Goal: Complete Application Form: Complete application form

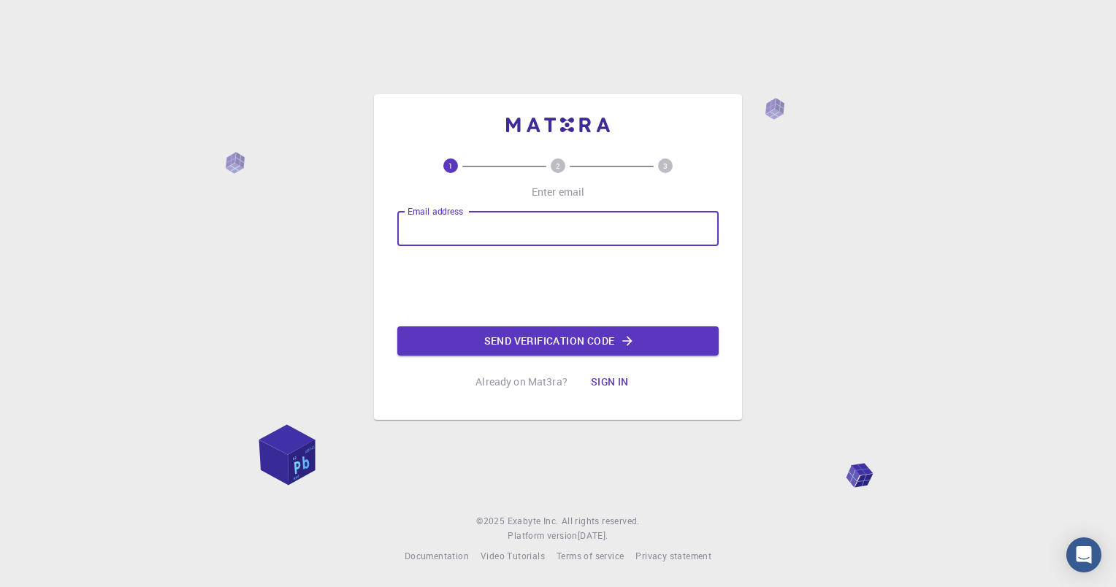
type input "[PERSON_NAME][EMAIL_ADDRESS][DOMAIN_NAME]"
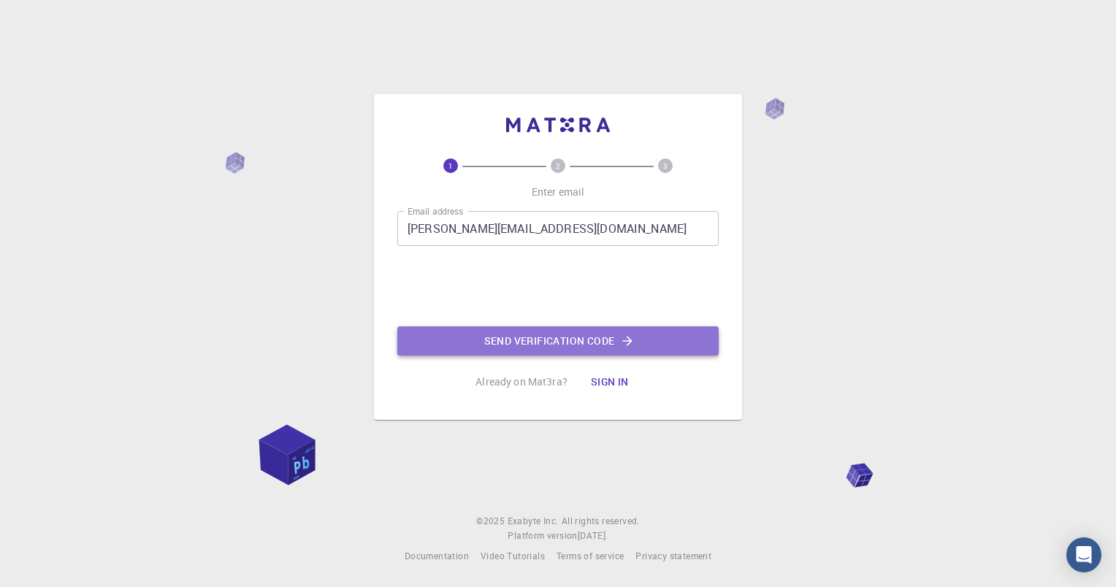
click at [559, 345] on button "Send verification code" at bounding box center [557, 340] width 321 height 29
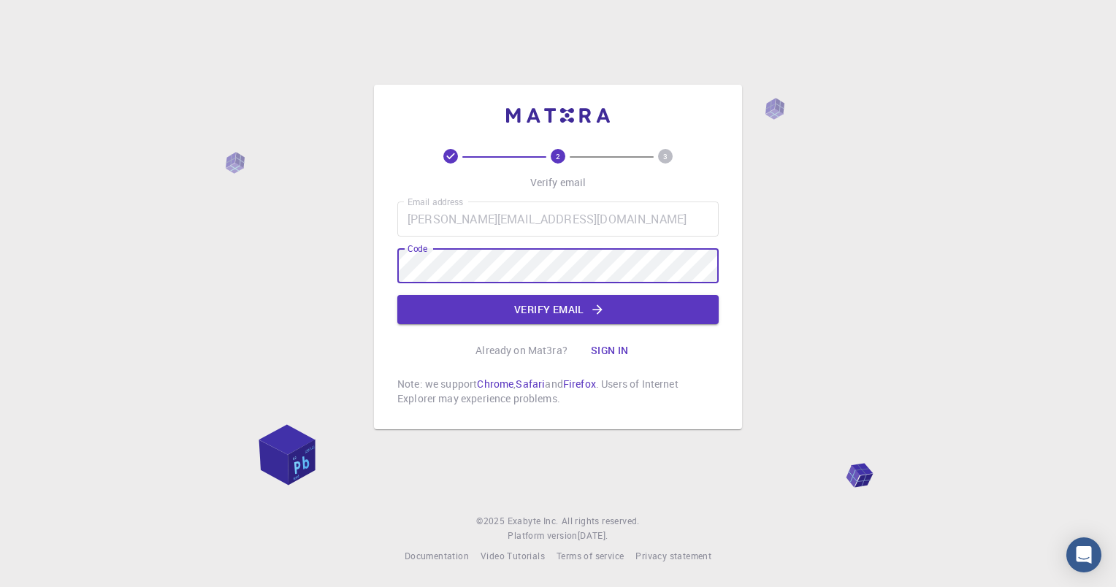
click at [566, 307] on button "Verify email" at bounding box center [557, 309] width 321 height 29
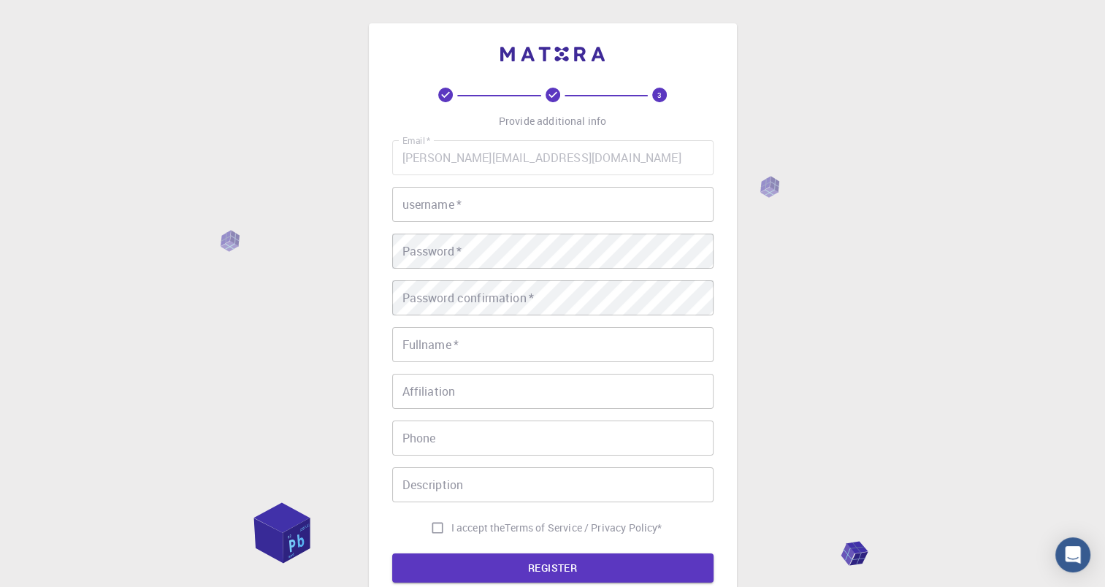
click at [472, 204] on input "username   *" at bounding box center [552, 204] width 321 height 35
type input "Yassine"
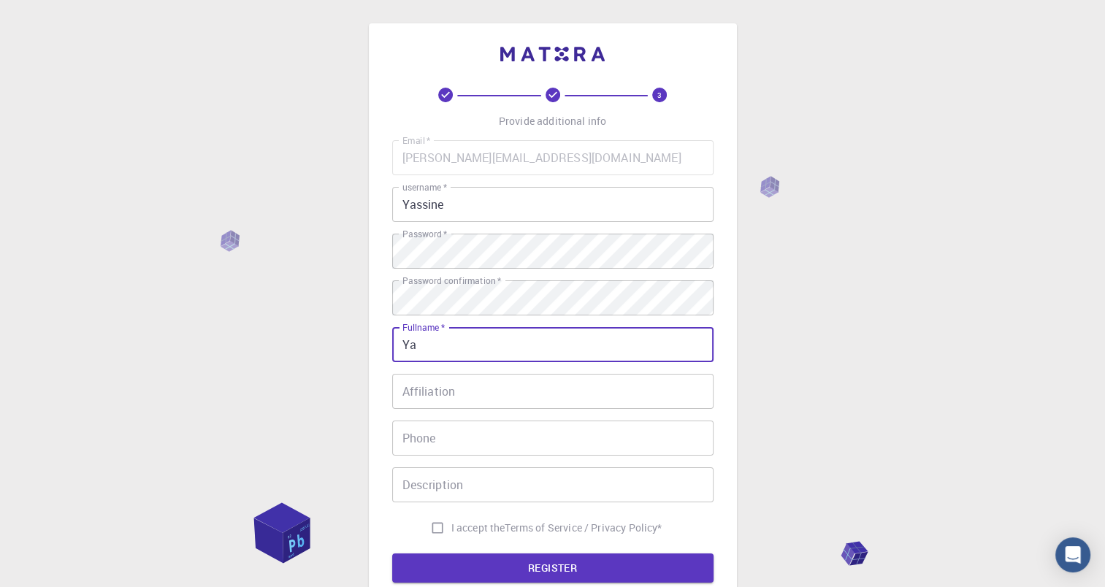
type input "[PERSON_NAME]"
type input "[PHONE_NUMBER]"
click at [432, 526] on input "I accept the Terms of Service / Privacy Policy *" at bounding box center [437, 528] width 28 height 28
checkbox input "true"
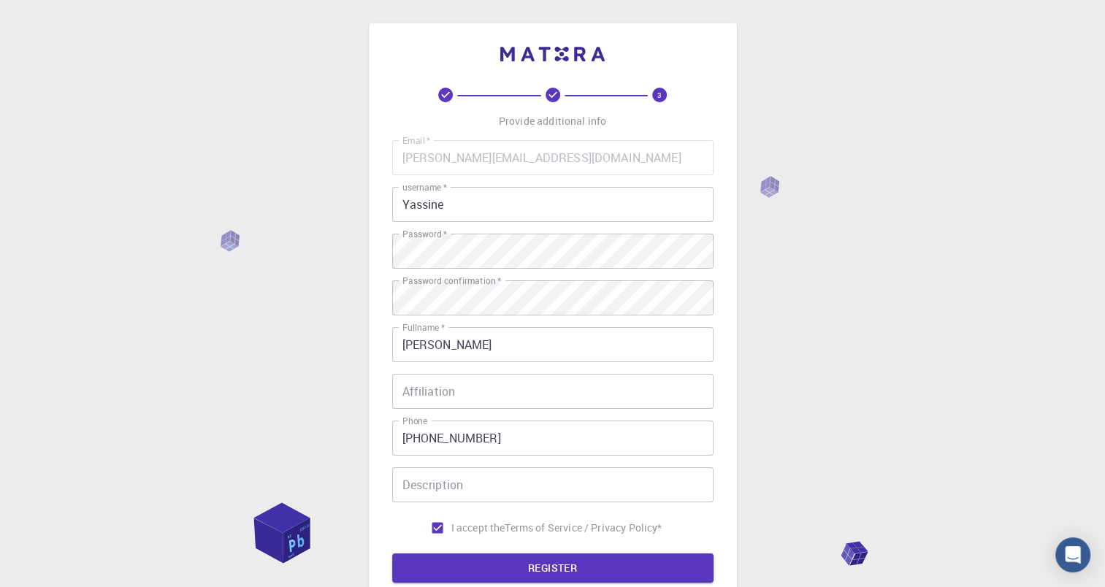
click at [549, 199] on input "Yassine" at bounding box center [552, 204] width 321 height 35
click at [788, 276] on div "3 Provide additional info Email   * [PERSON_NAME][EMAIL_ADDRESS][DOMAIN_NAME] E…" at bounding box center [552, 371] width 1105 height 743
click at [512, 208] on input "Yassine" at bounding box center [552, 204] width 321 height 35
click at [798, 304] on div "3 Provide additional info Email   * [PERSON_NAME][EMAIL_ADDRESS][DOMAIN_NAME] E…" at bounding box center [552, 371] width 1105 height 743
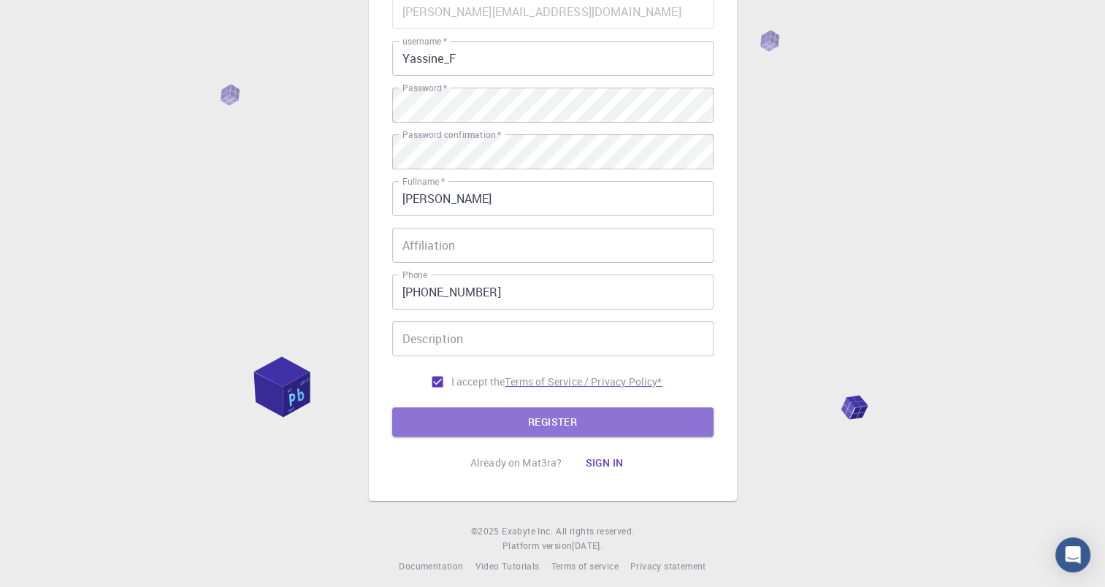
click at [578, 421] on button "REGISTER" at bounding box center [552, 421] width 321 height 29
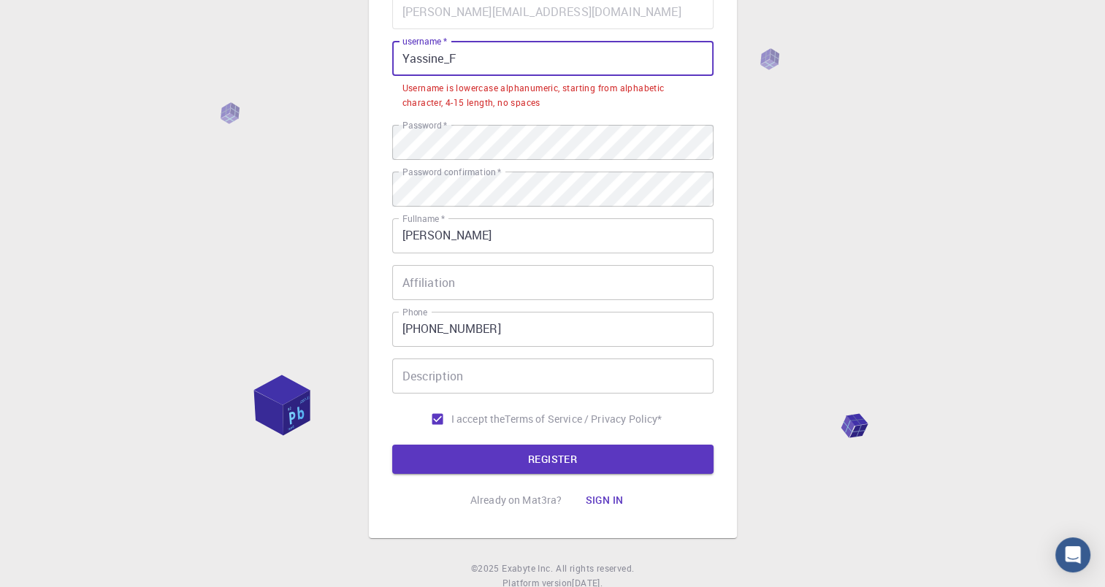
click at [596, 62] on input "Yassine_F" at bounding box center [552, 58] width 321 height 35
click at [780, 164] on div "3 Provide additional info Email   * [PERSON_NAME][EMAIL_ADDRESS][DOMAIN_NAME] E…" at bounding box center [552, 244] width 1105 height 780
drag, startPoint x: 404, startPoint y: 58, endPoint x: 369, endPoint y: 58, distance: 35.1
click at [371, 58] on div "3 Provide additional info Email   * [PERSON_NAME][EMAIL_ADDRESS][DOMAIN_NAME] E…" at bounding box center [553, 207] width 368 height 661
drag, startPoint x: 409, startPoint y: 61, endPoint x: 383, endPoint y: 58, distance: 26.4
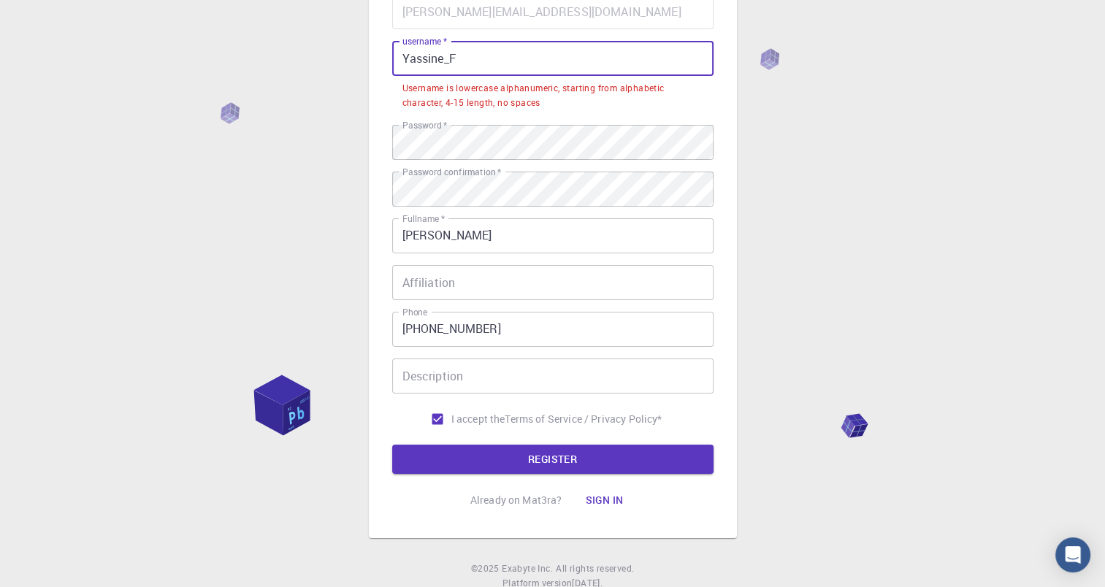
click at [383, 58] on div "3 Provide additional info Email   * [PERSON_NAME][EMAIL_ADDRESS][DOMAIN_NAME] E…" at bounding box center [553, 207] width 368 height 661
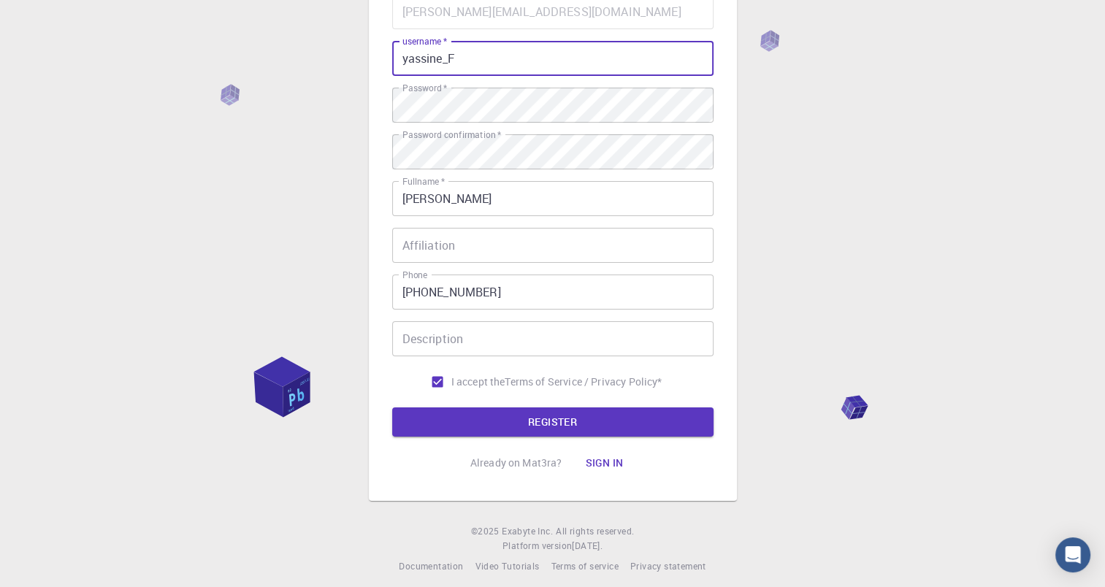
click at [873, 158] on div "3 Provide additional info Email   * [PERSON_NAME][EMAIL_ADDRESS][DOMAIN_NAME] E…" at bounding box center [552, 225] width 1105 height 743
click at [587, 416] on button "REGISTER" at bounding box center [552, 421] width 321 height 29
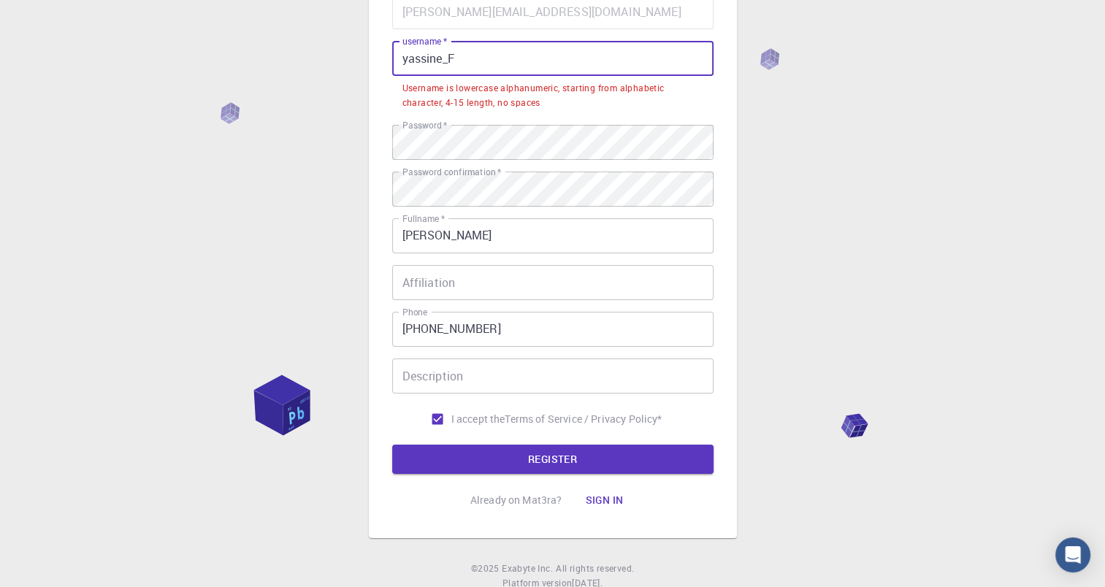
drag, startPoint x: 450, startPoint y: 55, endPoint x: 461, endPoint y: 58, distance: 11.3
click at [458, 57] on input "yassine_F" at bounding box center [552, 58] width 321 height 35
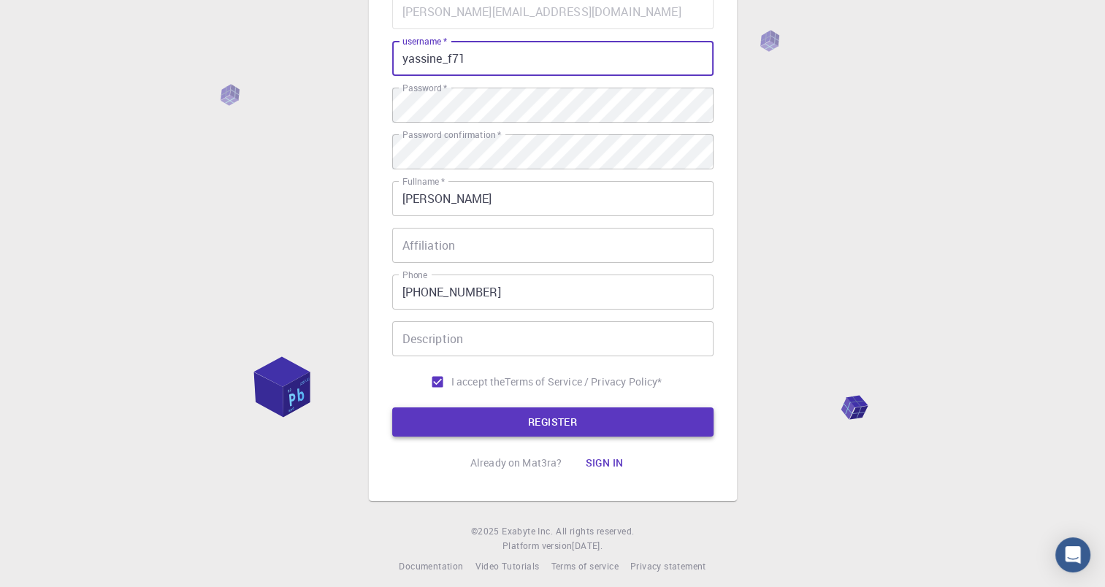
click at [543, 420] on button "REGISTER" at bounding box center [552, 421] width 321 height 29
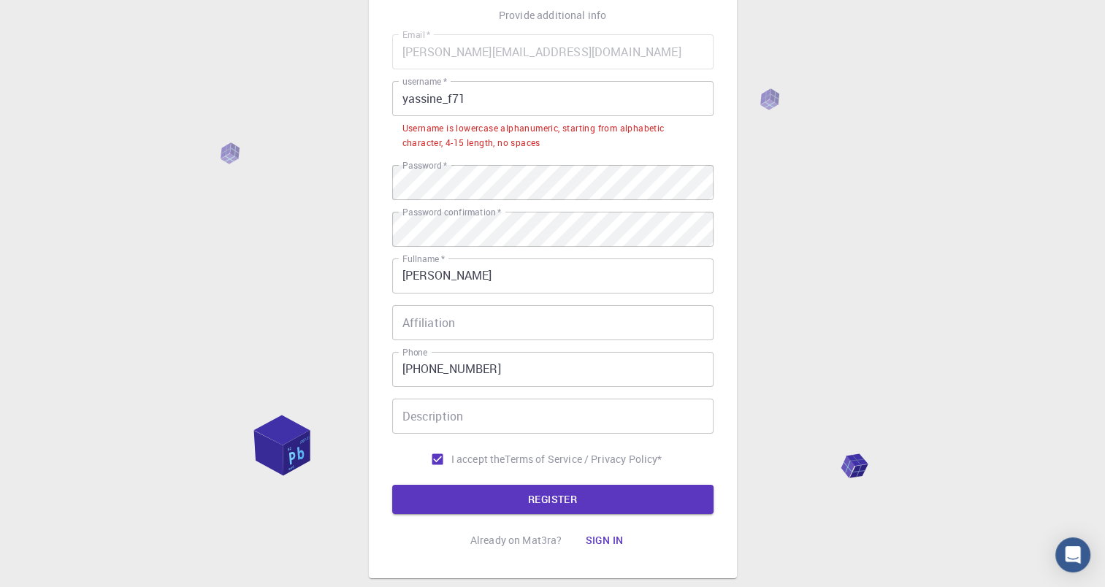
scroll to position [73, 0]
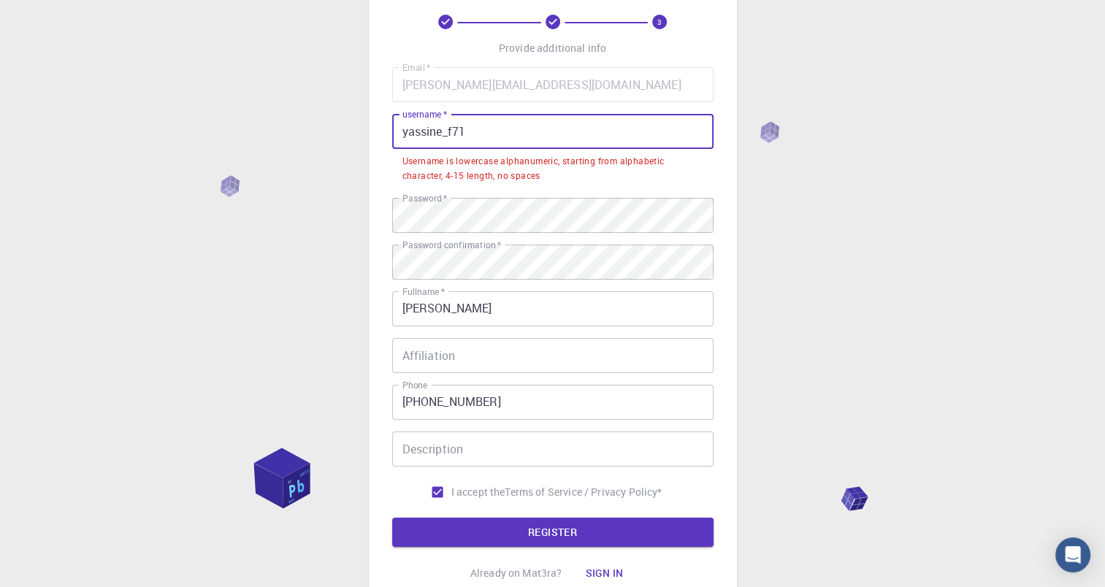
click at [442, 134] on input "yassine_f71" at bounding box center [552, 131] width 321 height 35
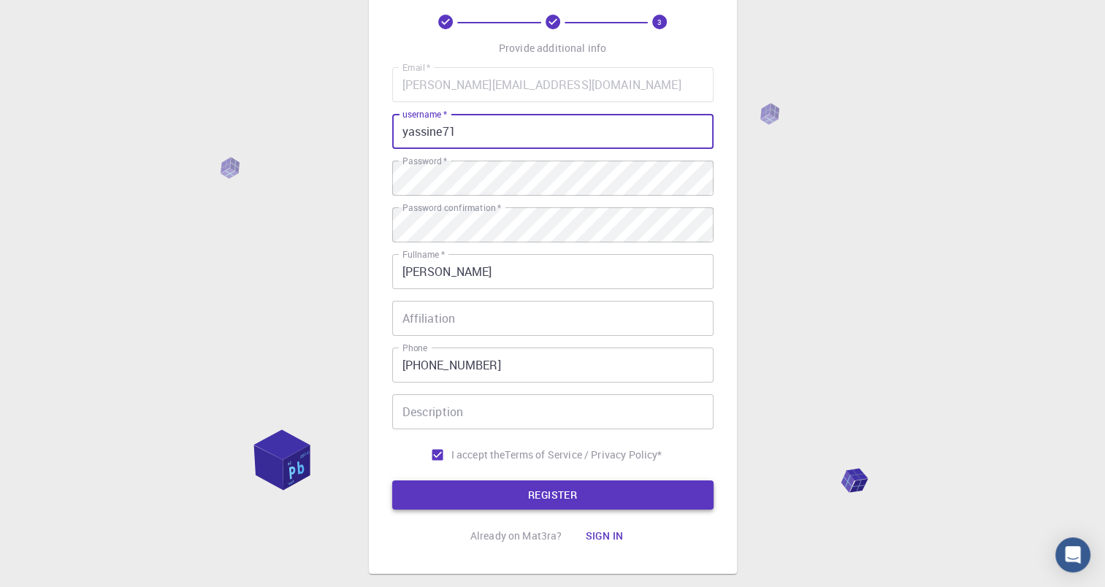
type input "yassine71"
click at [558, 504] on button "REGISTER" at bounding box center [552, 494] width 321 height 29
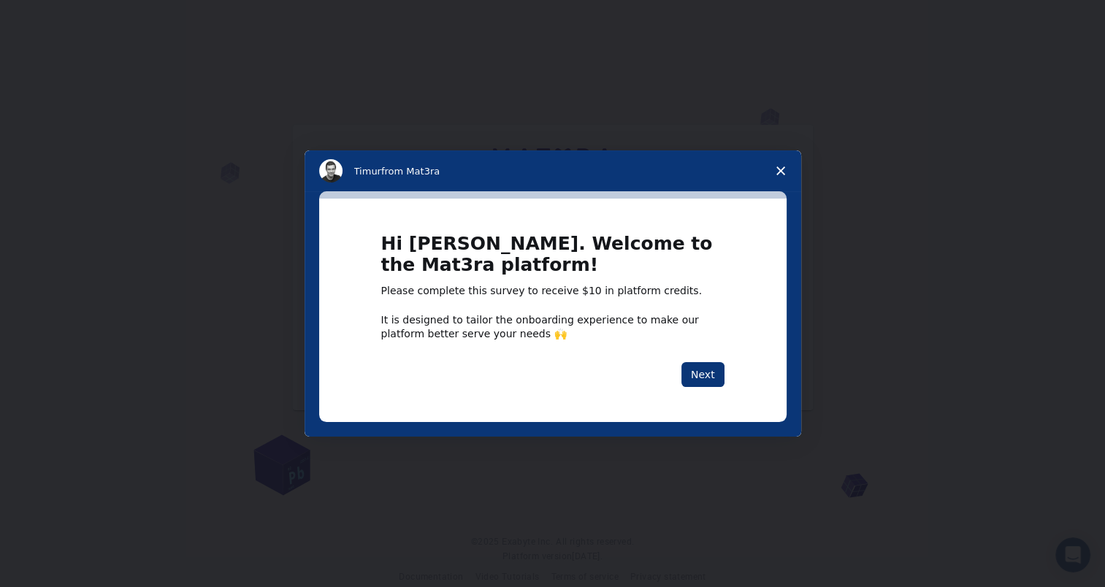
click at [783, 172] on icon "Close survey" at bounding box center [780, 170] width 9 height 9
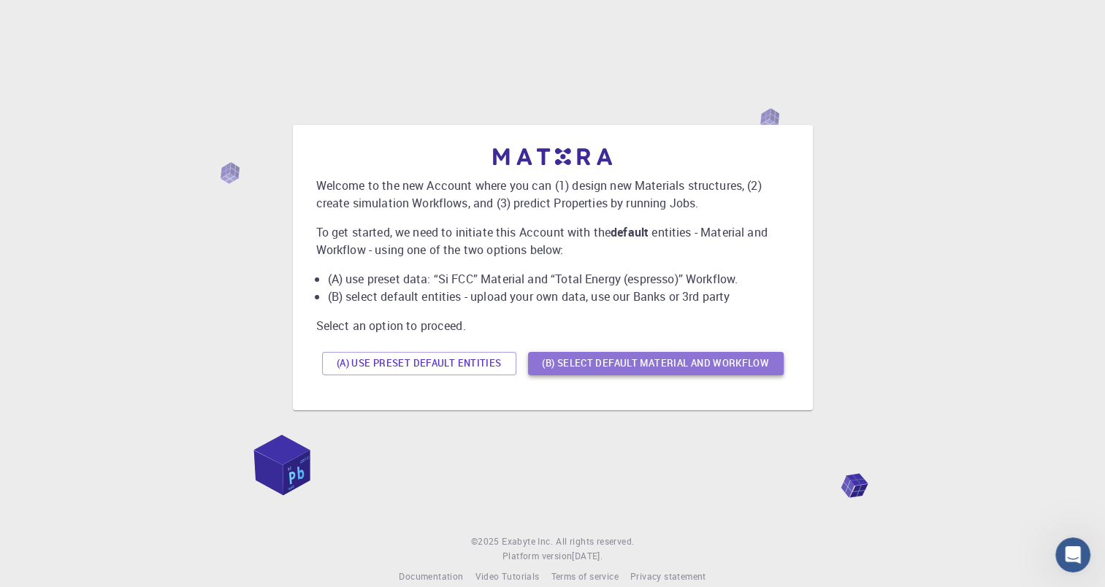
click at [576, 365] on button "(B) Select default material and workflow" at bounding box center [656, 363] width 256 height 23
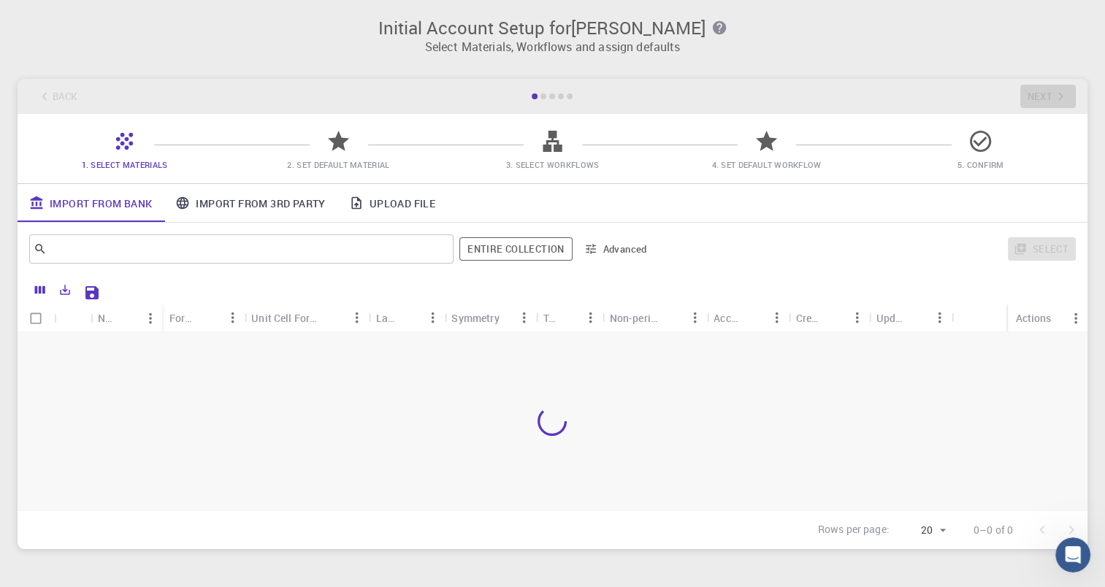
click at [669, 212] on div "Import From Bank Import From 3rd Party Upload File" at bounding box center [553, 203] width 1070 height 38
click at [269, 206] on link "Import From 3rd Party" at bounding box center [250, 203] width 173 height 38
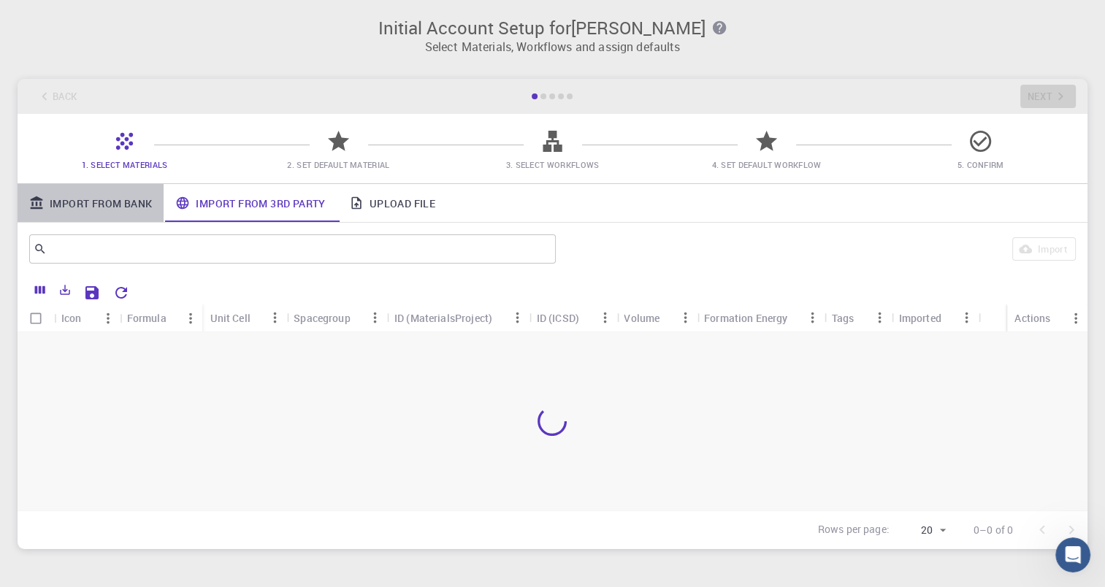
click at [102, 200] on link "Import From Bank" at bounding box center [91, 203] width 146 height 38
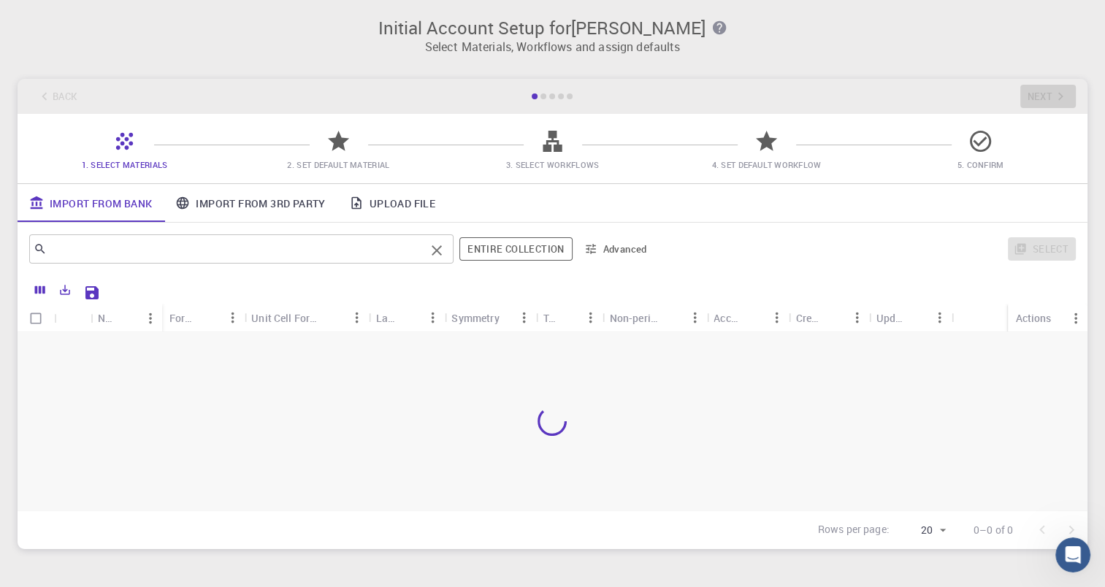
click at [305, 252] on input "text" at bounding box center [236, 249] width 378 height 20
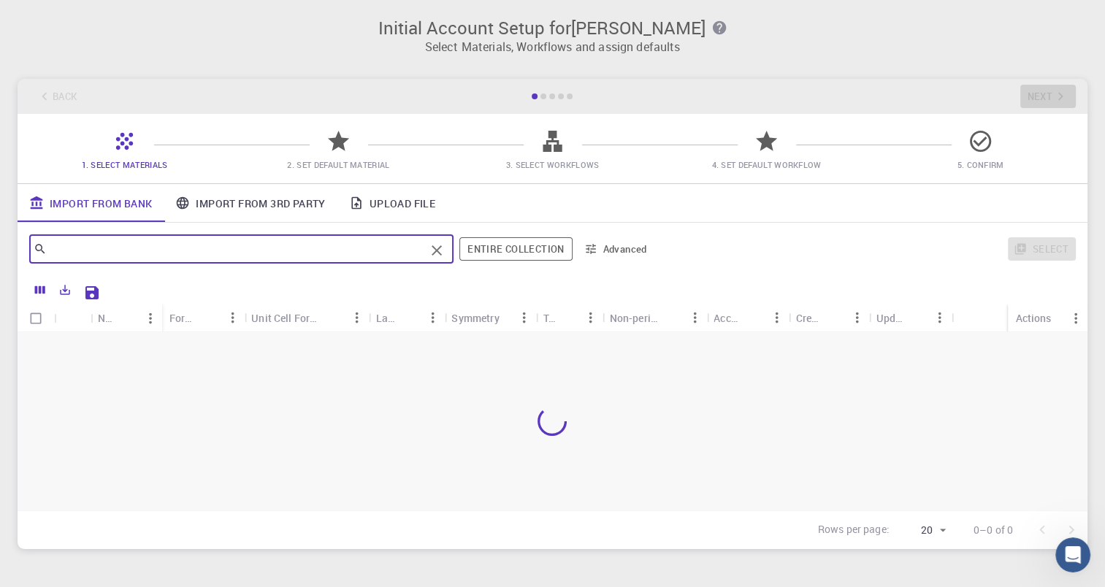
click at [594, 248] on icon "button" at bounding box center [591, 250] width 10 height 10
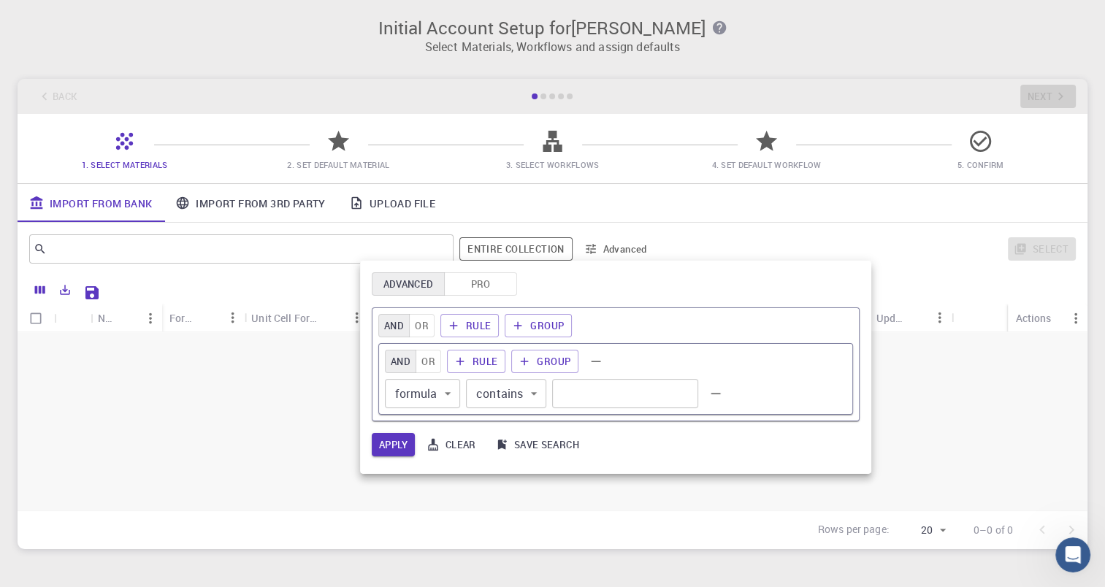
click at [251, 237] on div at bounding box center [552, 293] width 1105 height 587
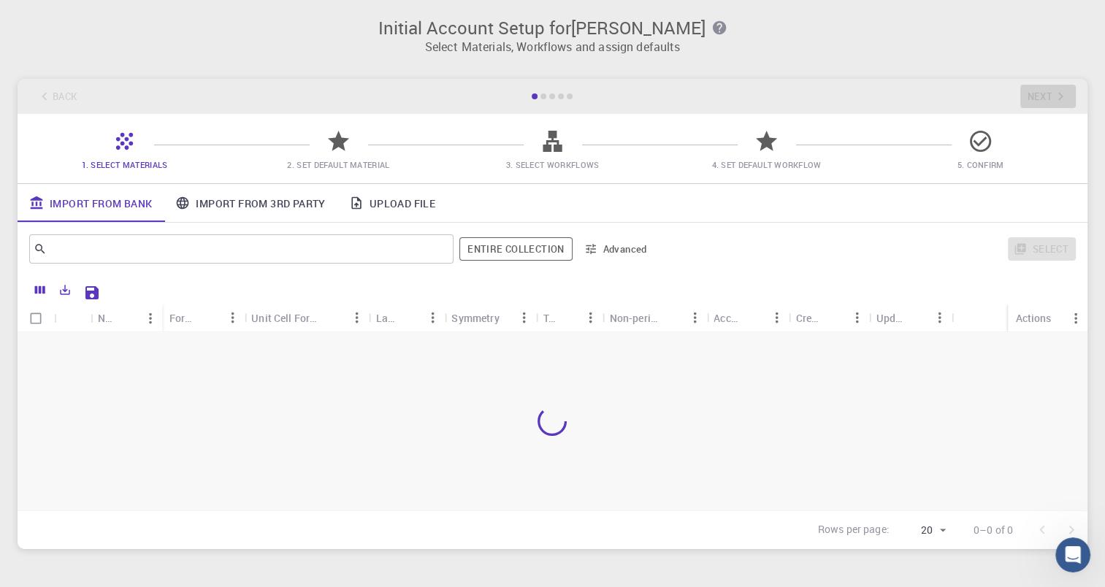
click at [251, 240] on div "Advanced Pro AND OR Rule Group AND OR Rule Group formula formula ​ contains con…" at bounding box center [552, 293] width 1105 height 587
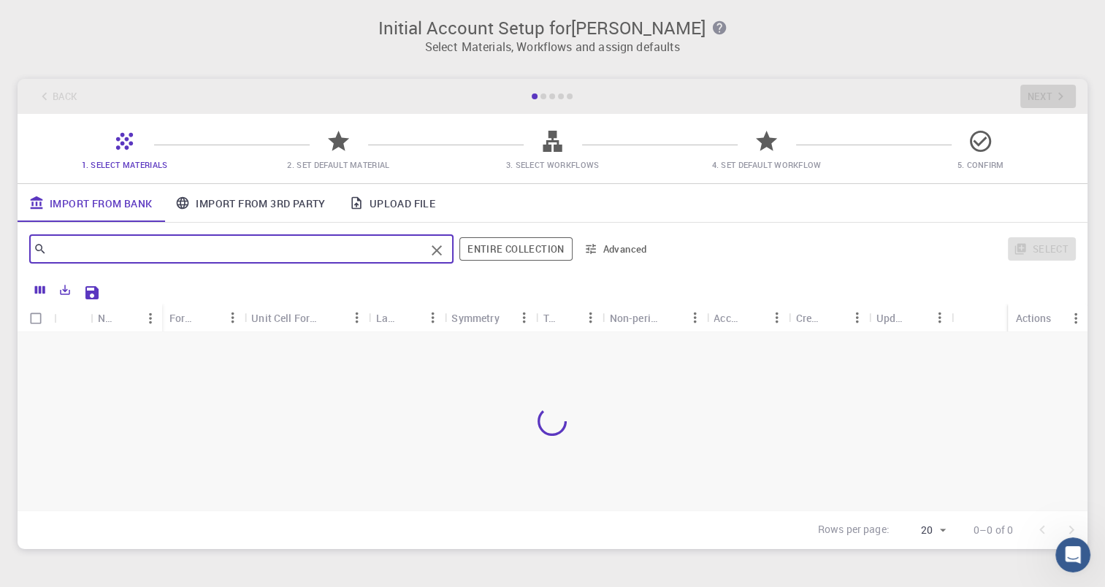
click at [251, 244] on input "text" at bounding box center [236, 249] width 378 height 20
type input "51CrV4"
click at [528, 250] on button "Entire collection" at bounding box center [515, 248] width 112 height 23
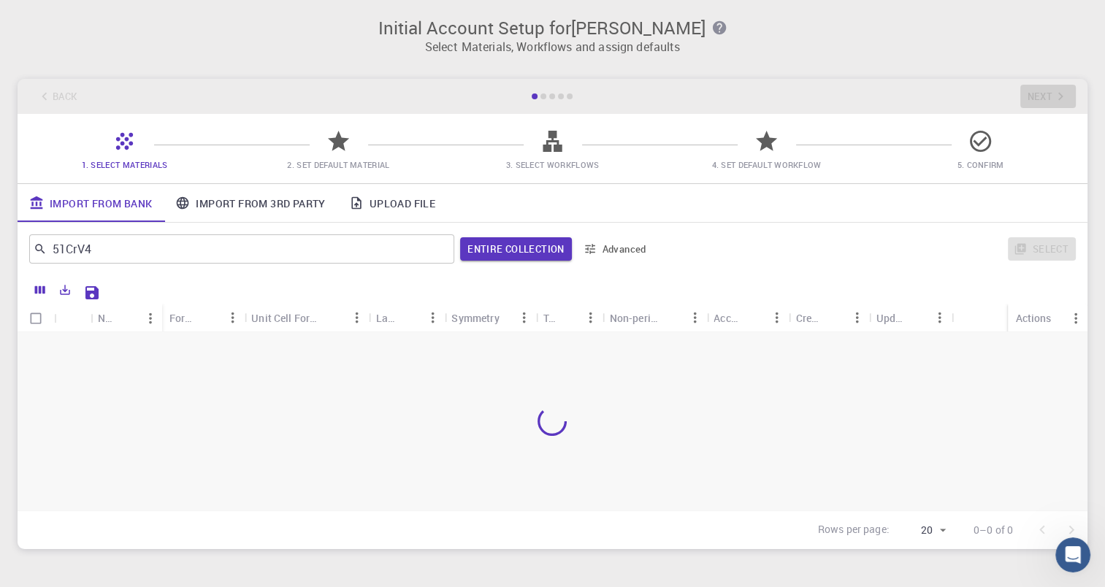
click at [237, 208] on link "Import From 3rd Party" at bounding box center [250, 203] width 173 height 38
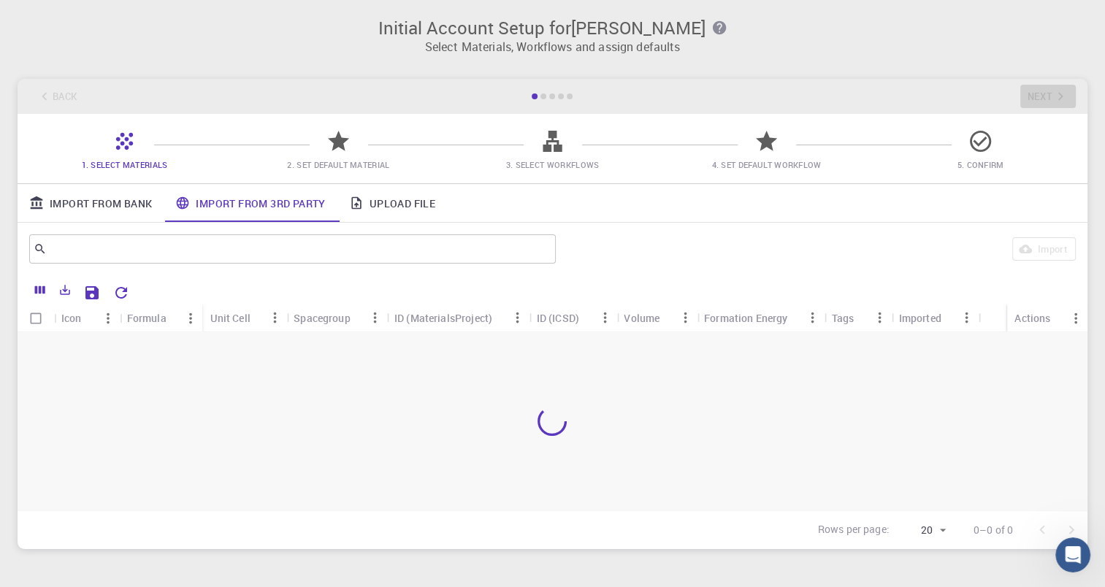
click at [88, 204] on link "Import From Bank" at bounding box center [91, 203] width 146 height 38
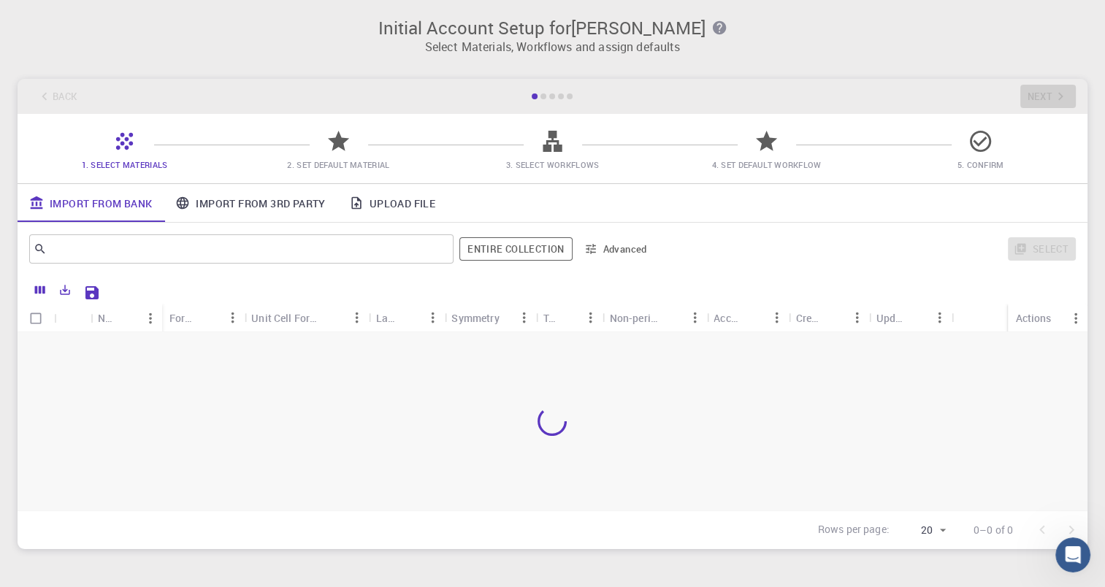
click at [620, 251] on button "Advanced" at bounding box center [616, 248] width 76 height 23
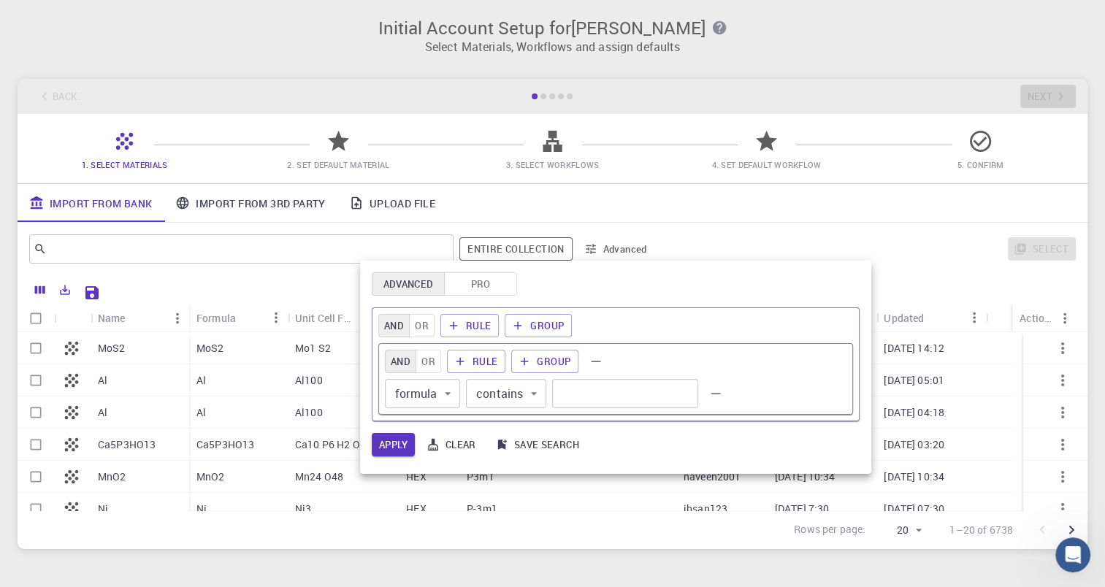
click at [733, 199] on div at bounding box center [552, 293] width 1105 height 587
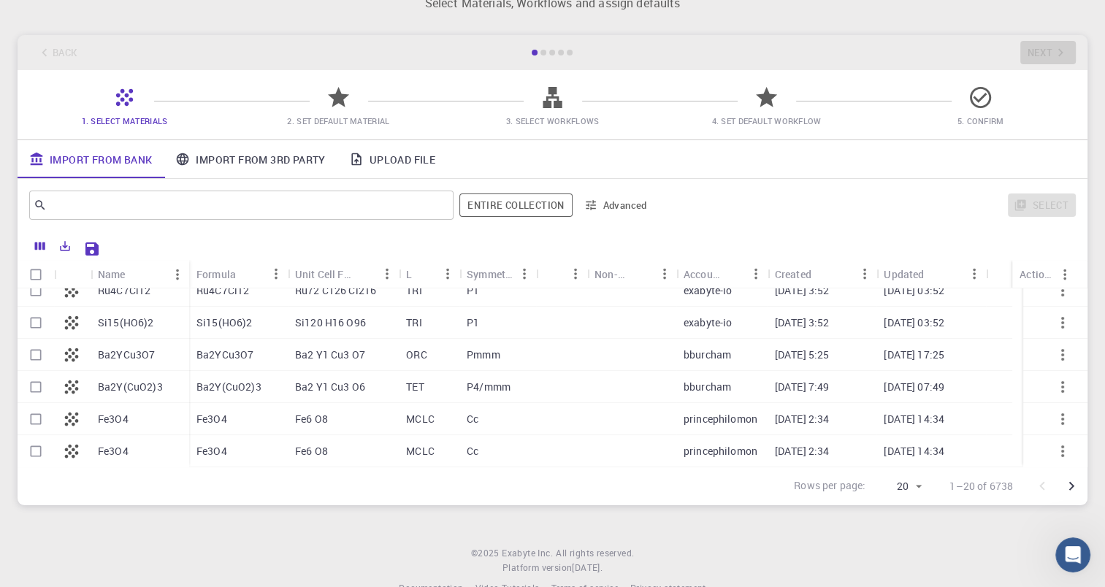
scroll to position [76, 0]
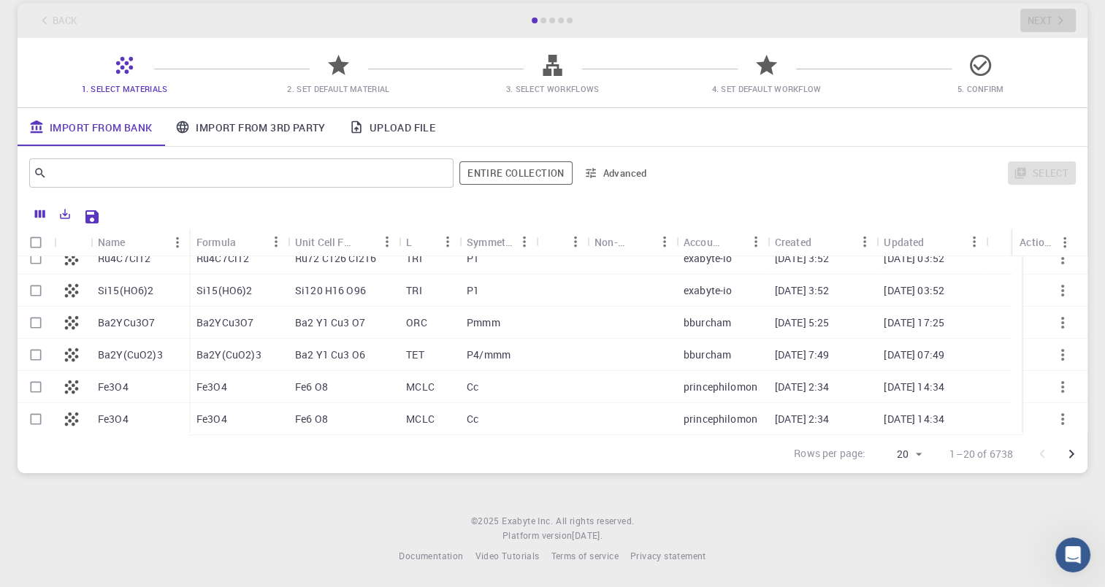
click at [113, 388] on p "Fe3O4" at bounding box center [113, 387] width 31 height 15
checkbox input "true"
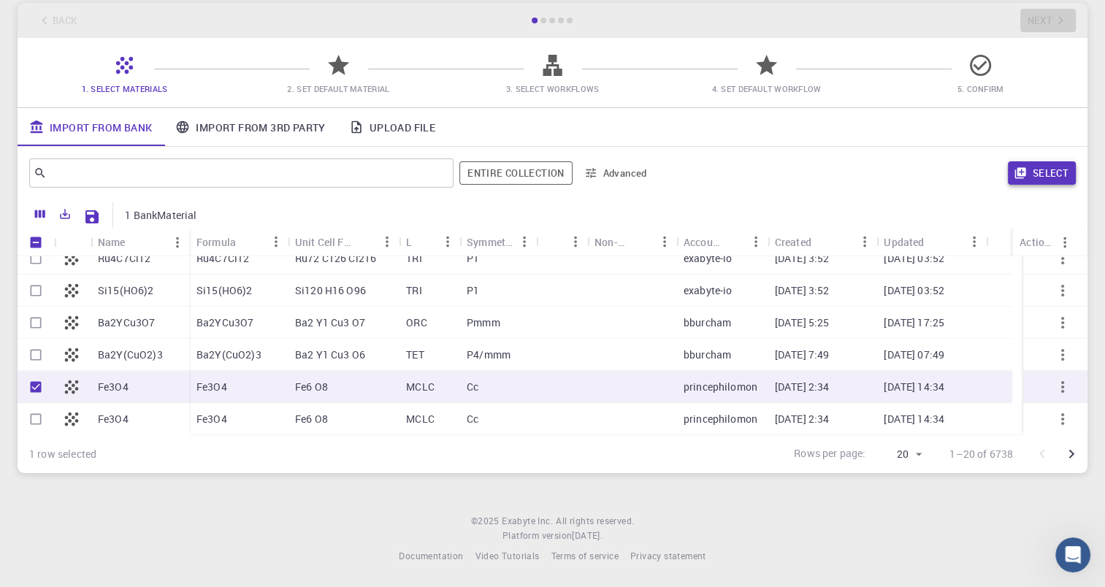
click at [1045, 172] on button "Select" at bounding box center [1042, 172] width 68 height 23
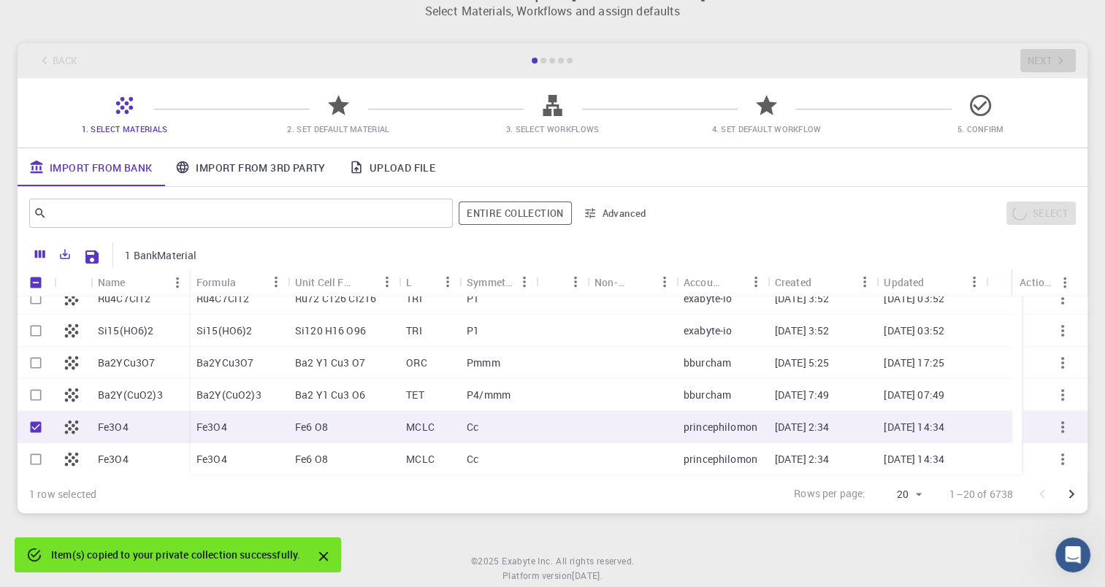
scroll to position [0, 0]
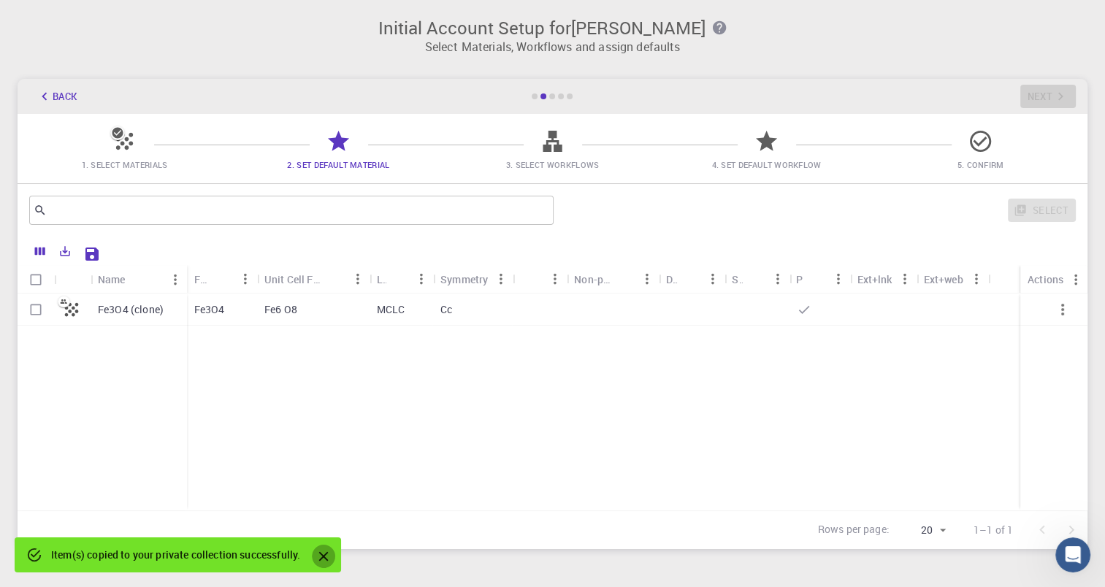
click at [327, 558] on icon "Close" at bounding box center [323, 556] width 9 height 9
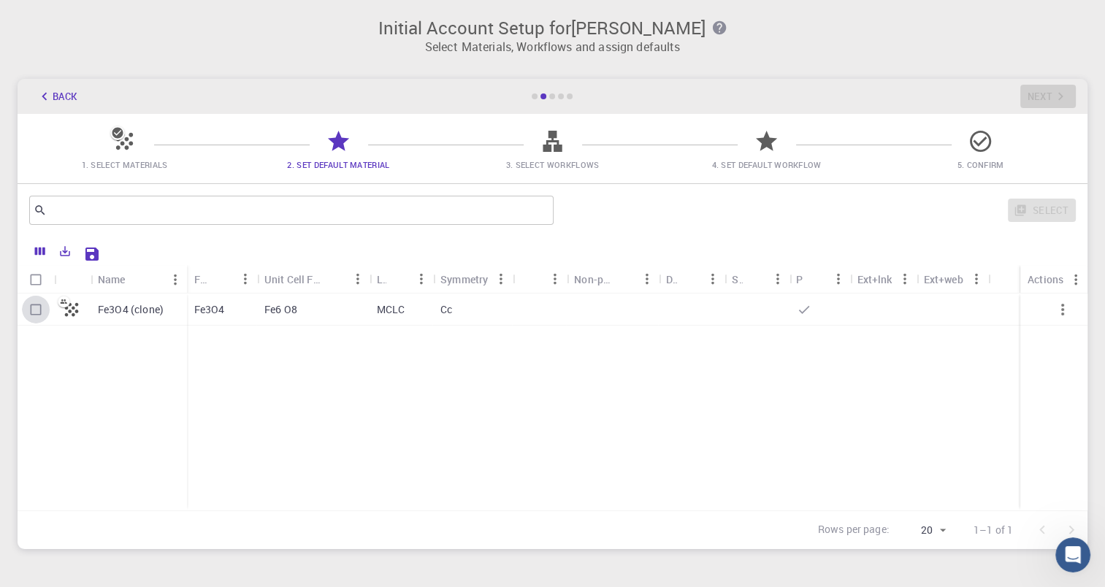
click at [39, 316] on input "Select row" at bounding box center [36, 310] width 28 height 28
checkbox input "true"
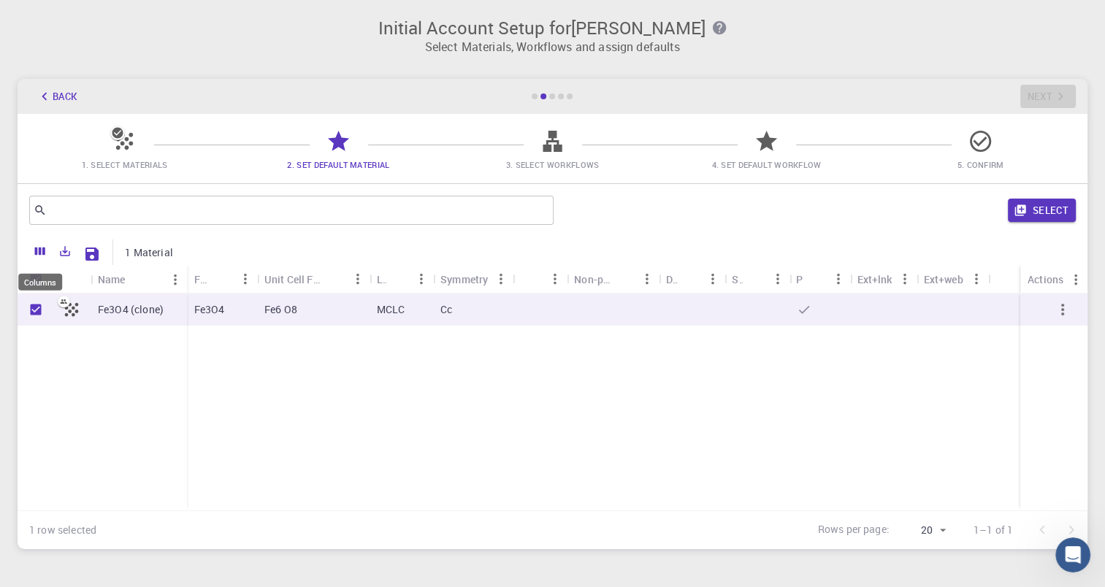
click at [42, 253] on icon "Columns" at bounding box center [40, 251] width 13 height 13
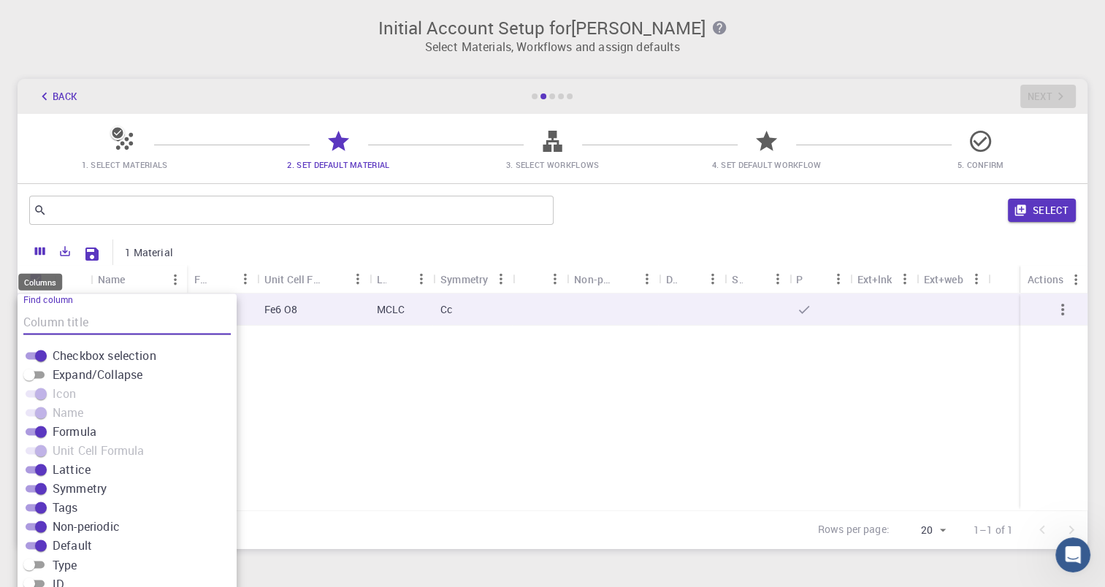
scroll to position [35, 0]
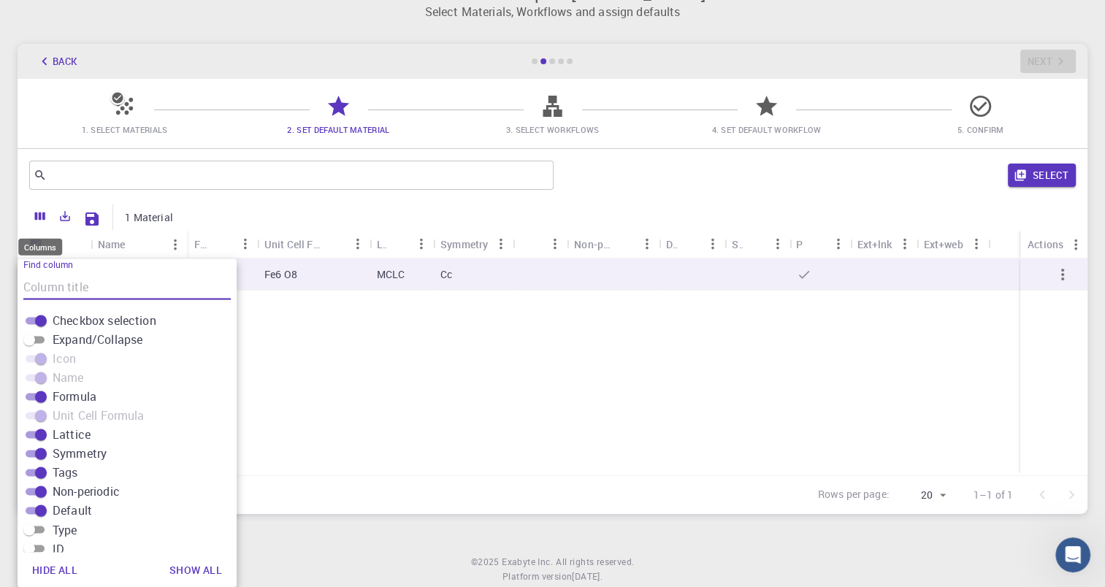
click at [41, 253] on div "Columns" at bounding box center [40, 247] width 44 height 17
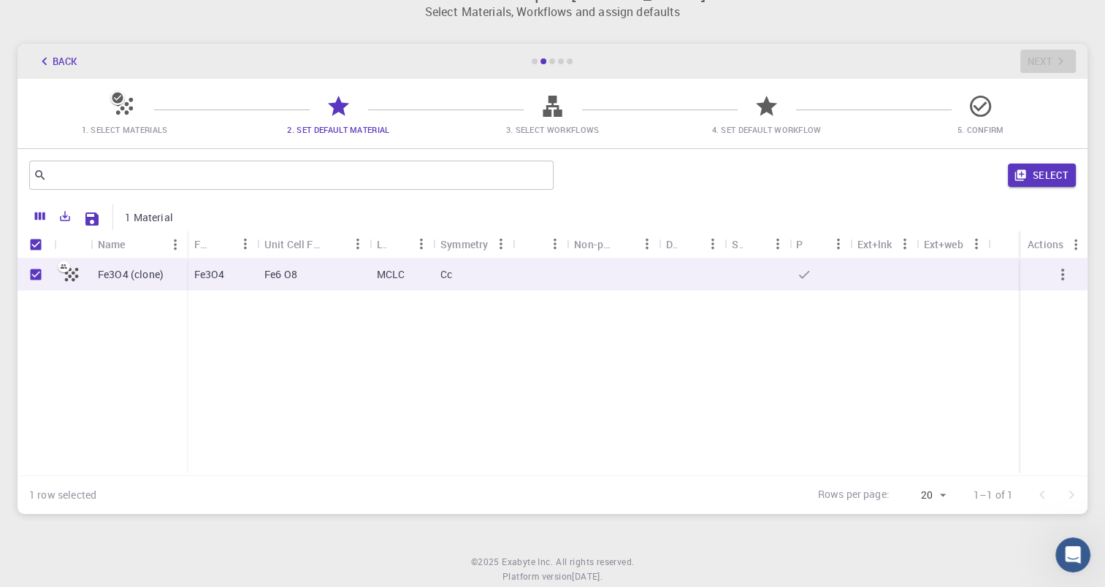
click at [64, 60] on button "Back" at bounding box center [56, 61] width 55 height 23
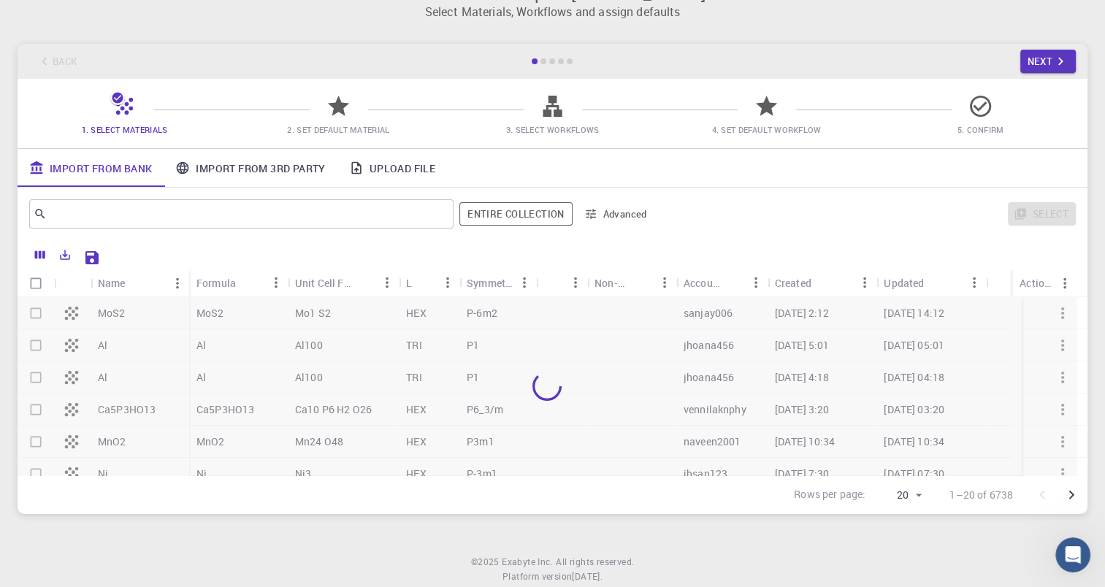
click at [64, 60] on div "Back Next" at bounding box center [553, 61] width 1070 height 35
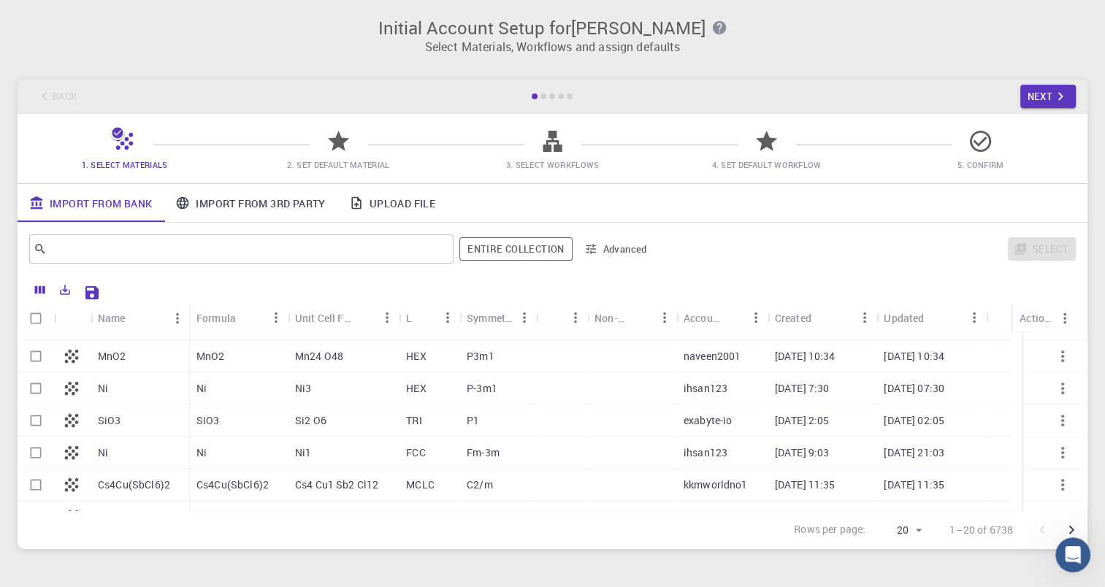
scroll to position [99, 0]
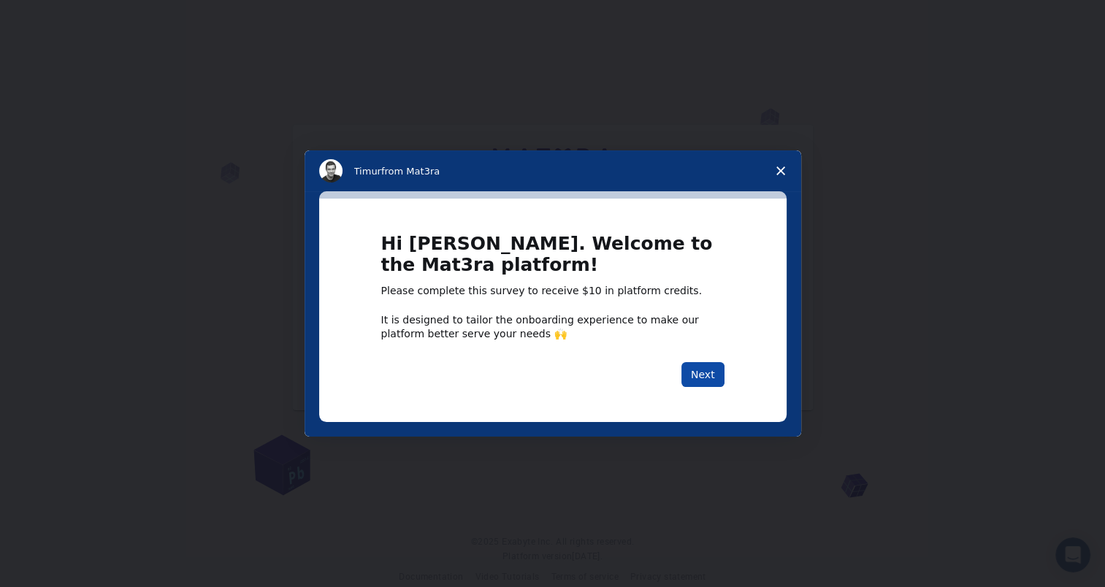
click at [704, 369] on button "Next" at bounding box center [702, 374] width 43 height 25
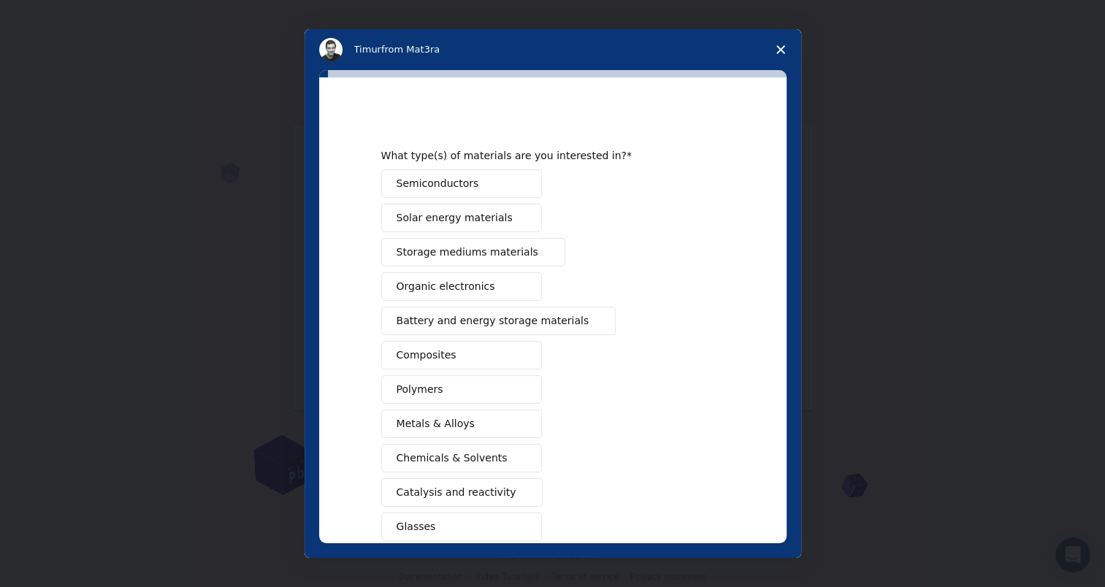
scroll to position [73, 0]
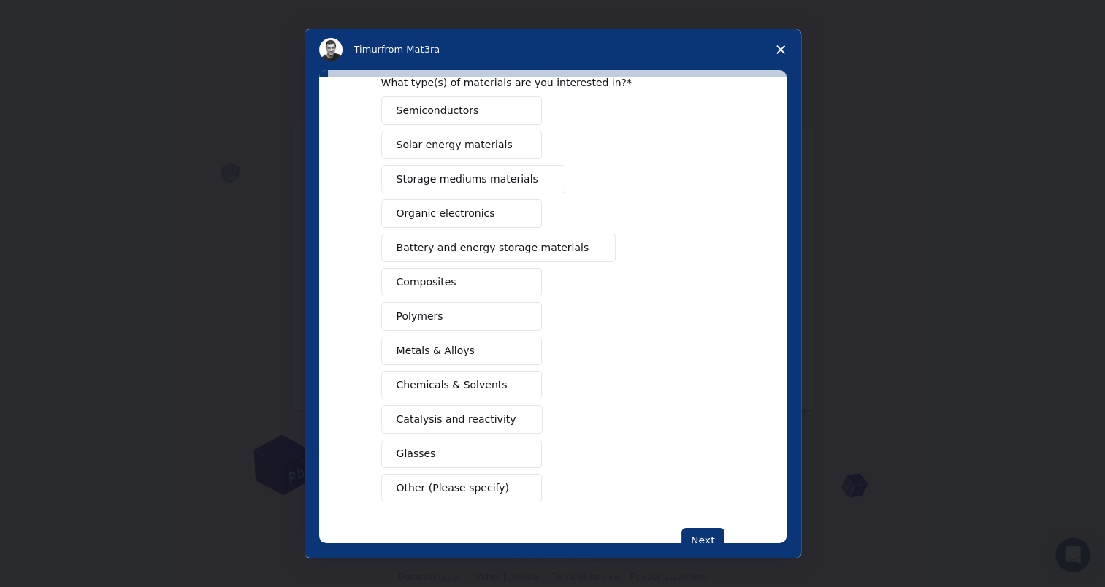
click at [515, 348] on span "Intercom messenger" at bounding box center [521, 351] width 12 height 12
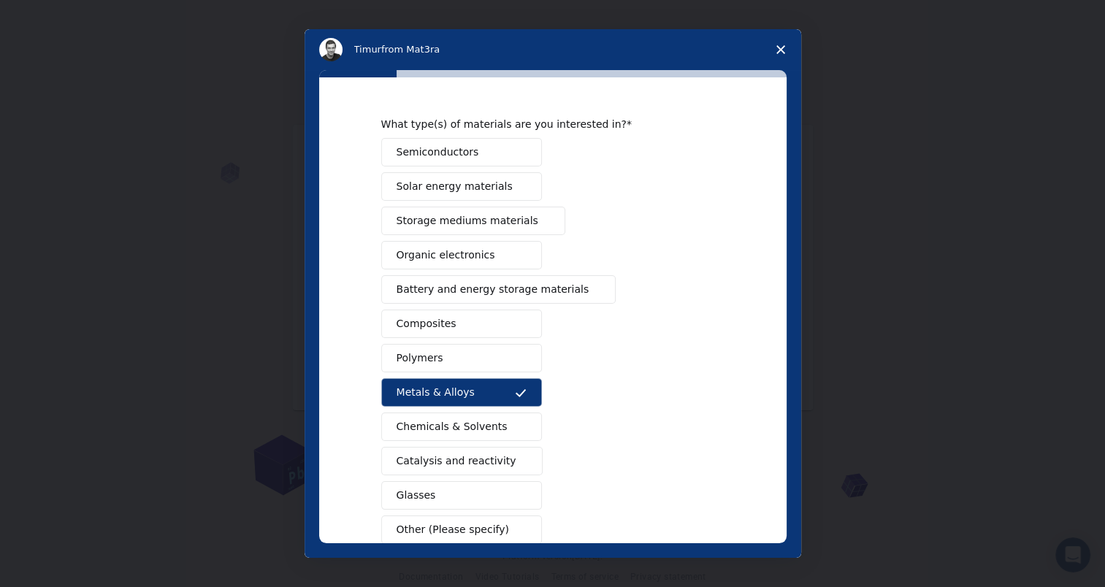
scroll to position [0, 0]
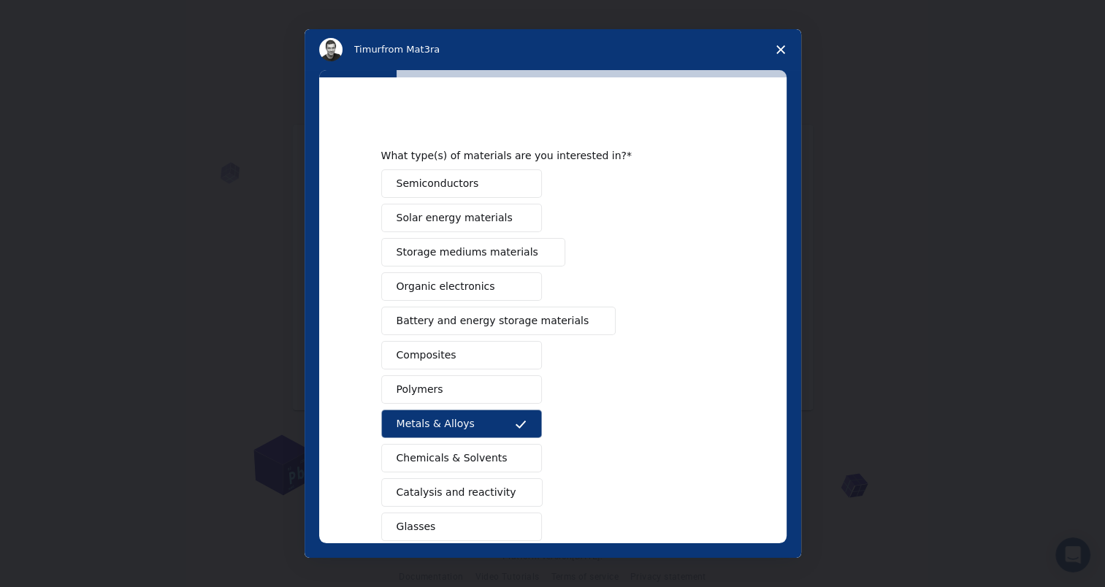
click at [473, 345] on button "Composites" at bounding box center [461, 355] width 161 height 28
click at [458, 381] on button "Polymers" at bounding box center [461, 389] width 161 height 28
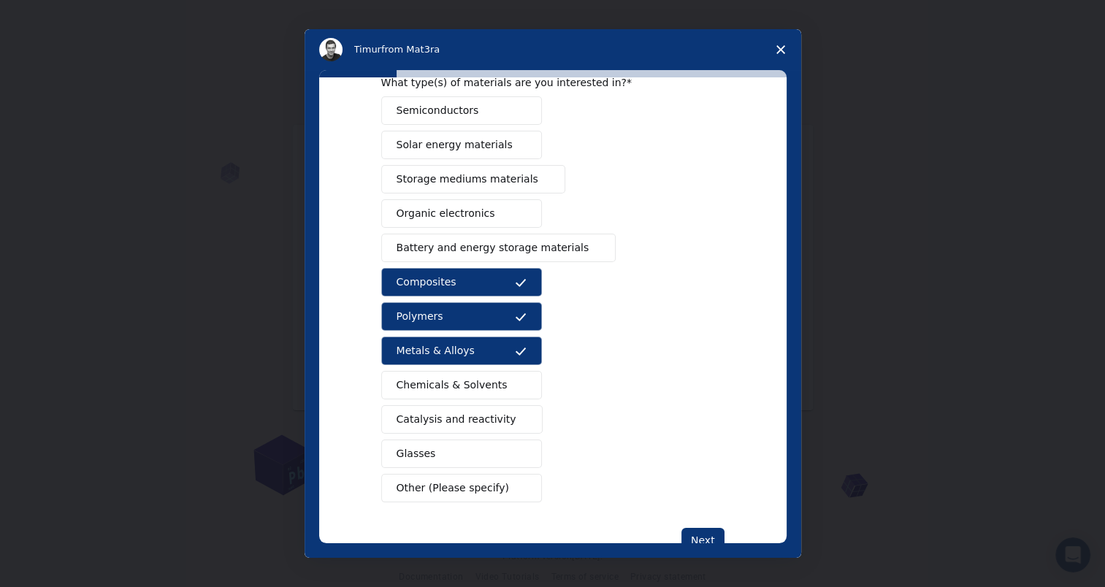
scroll to position [114, 0]
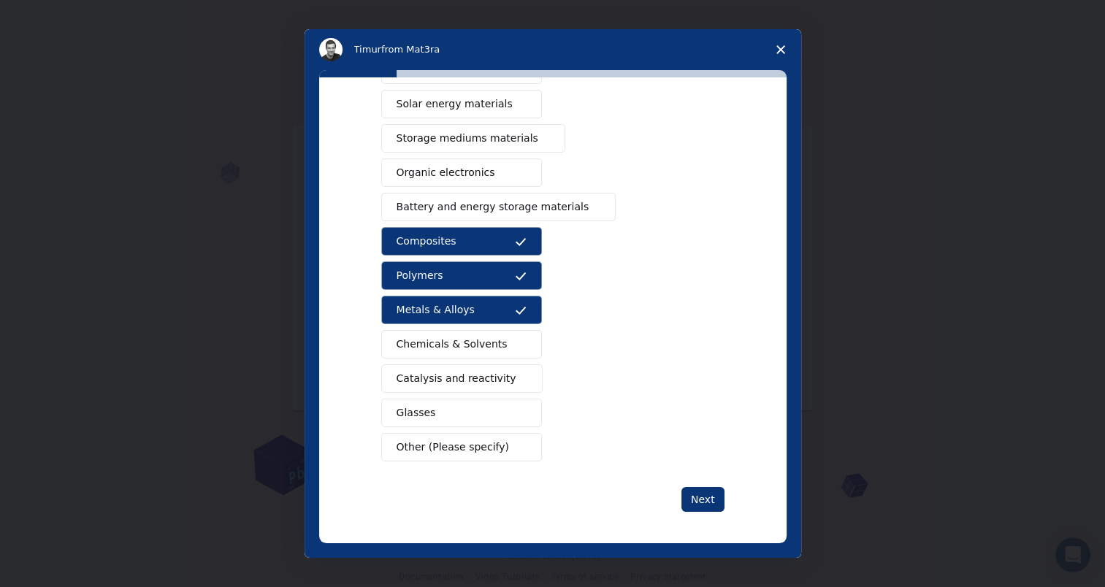
click at [485, 333] on button "Chemicals & Solvents" at bounding box center [461, 344] width 161 height 28
click at [515, 446] on span "Intercom messenger" at bounding box center [521, 448] width 12 height 12
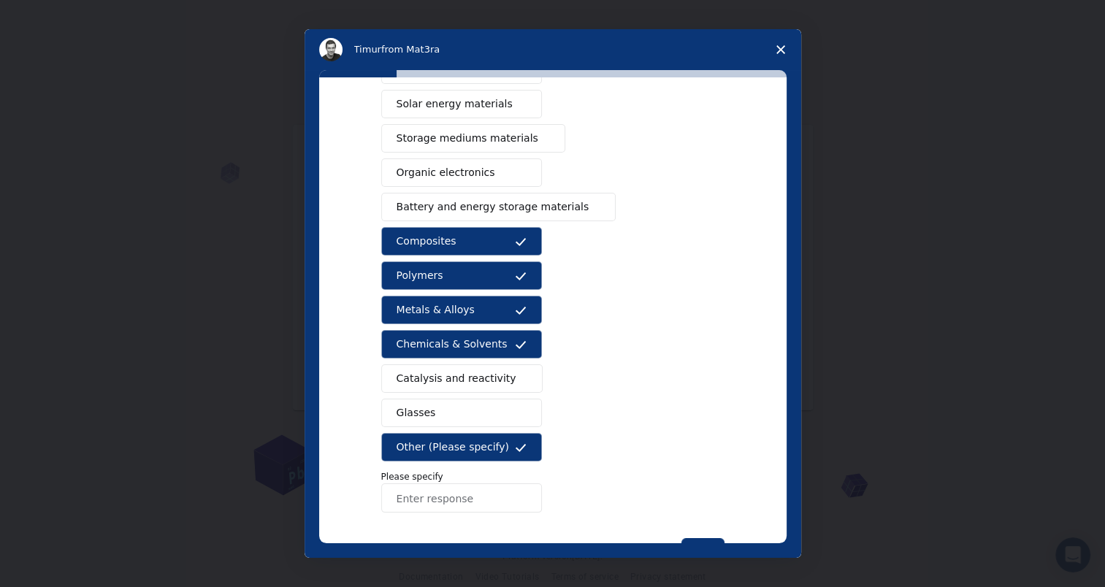
click at [475, 491] on input "Enter response" at bounding box center [461, 497] width 161 height 29
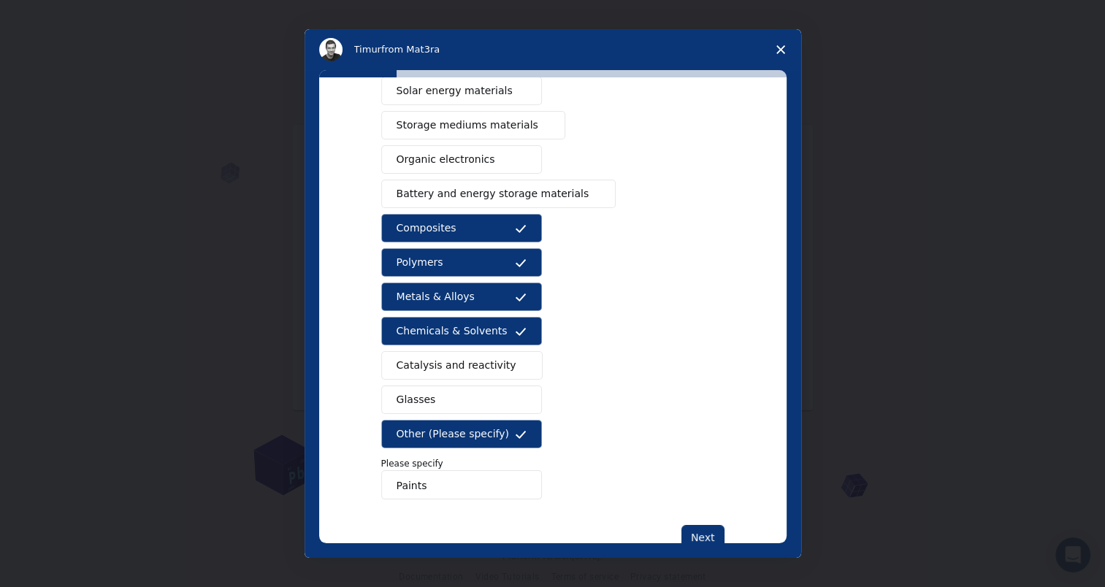
scroll to position [165, 0]
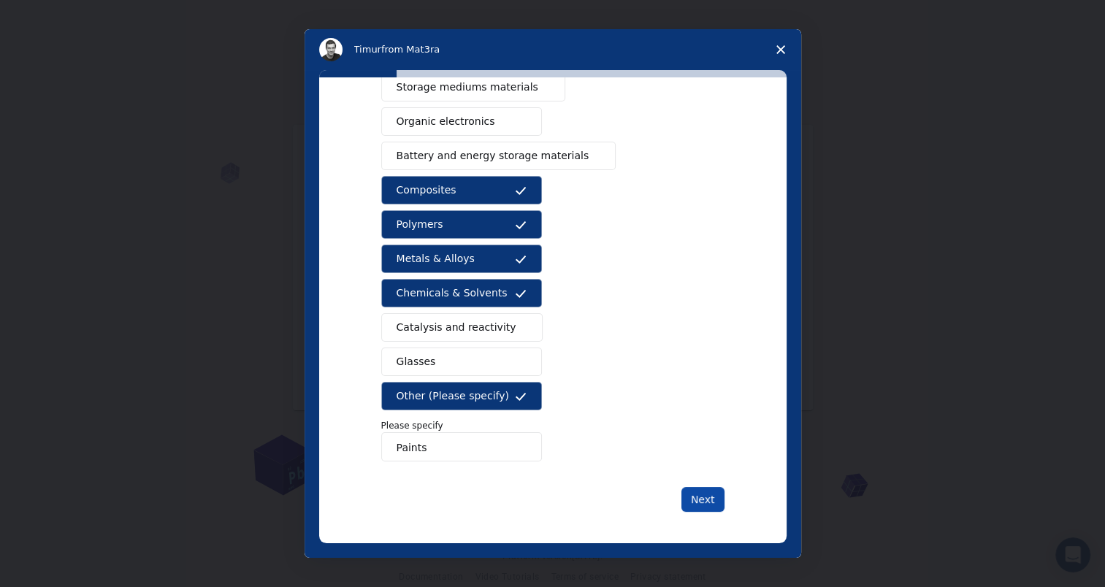
type input "Paints"
click at [702, 491] on button "Next" at bounding box center [702, 499] width 43 height 25
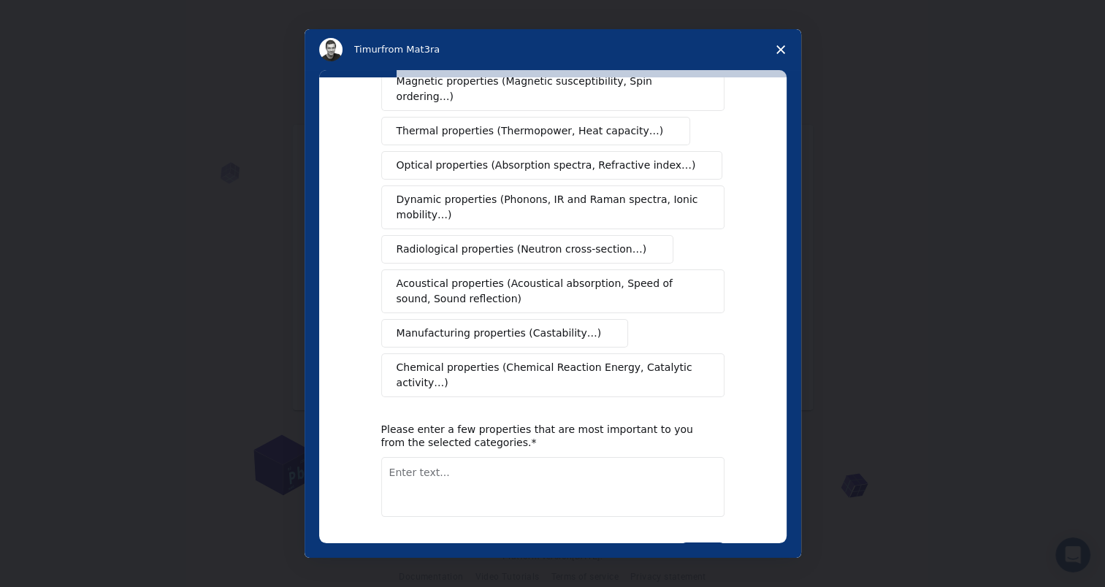
scroll to position [0, 0]
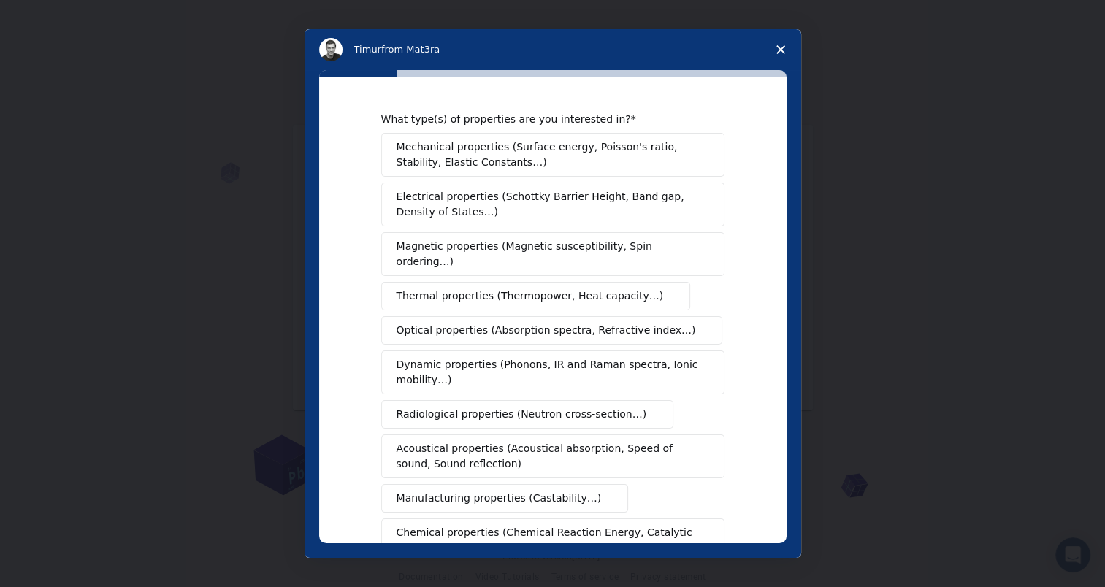
click at [549, 156] on span "Mechanical properties (Surface energy, Poisson's ratio, Stability, Elastic Cons…" at bounding box center [548, 154] width 304 height 31
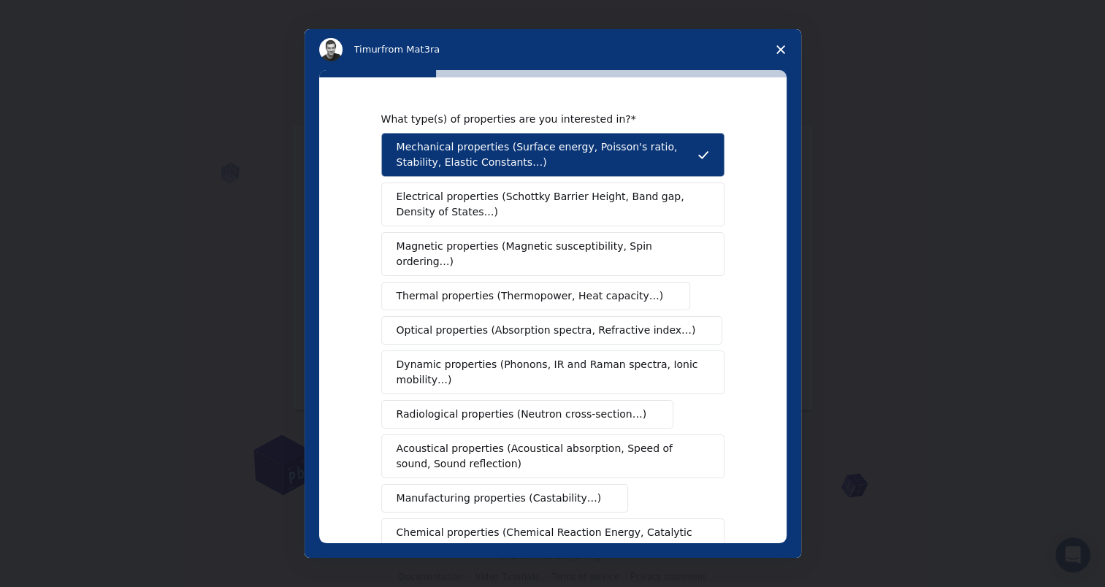
click at [528, 288] on span "Thermal properties (Thermopower, Heat capacity…)" at bounding box center [529, 295] width 267 height 15
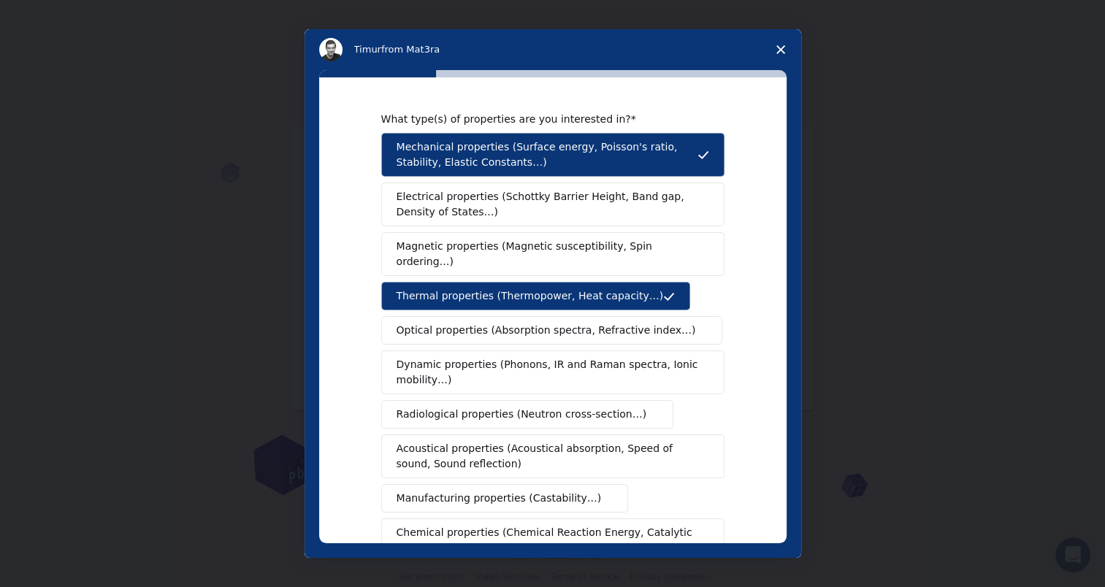
scroll to position [73, 0]
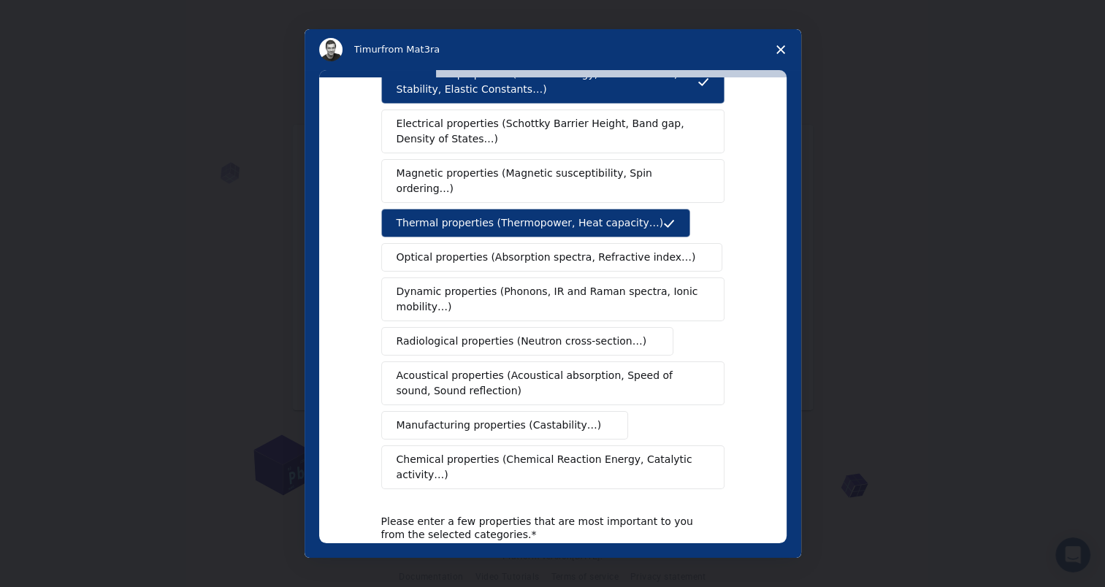
click at [556, 418] on span "Manufacturing properties (Castability…)" at bounding box center [498, 425] width 205 height 15
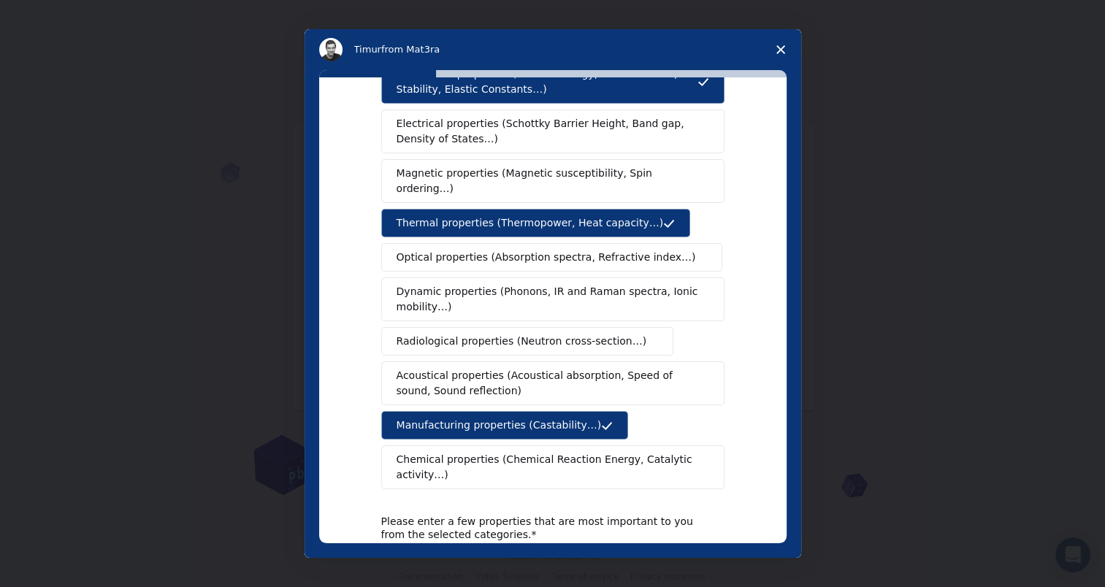
click at [556, 452] on span "Chemical properties (Chemical Reaction Energy, Catalytic activity…)" at bounding box center [547, 467] width 302 height 31
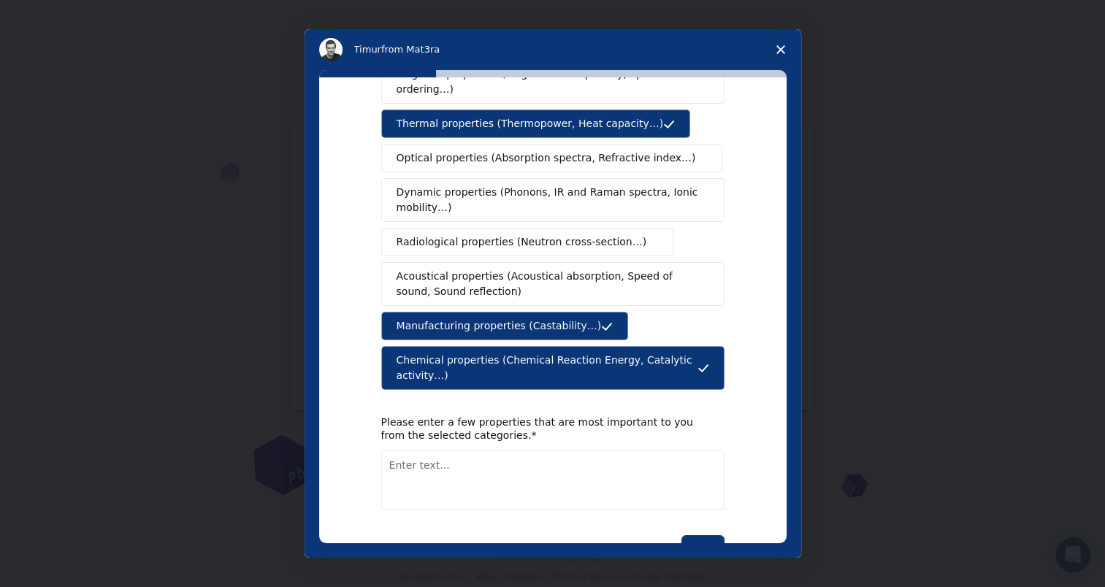
scroll to position [190, 0]
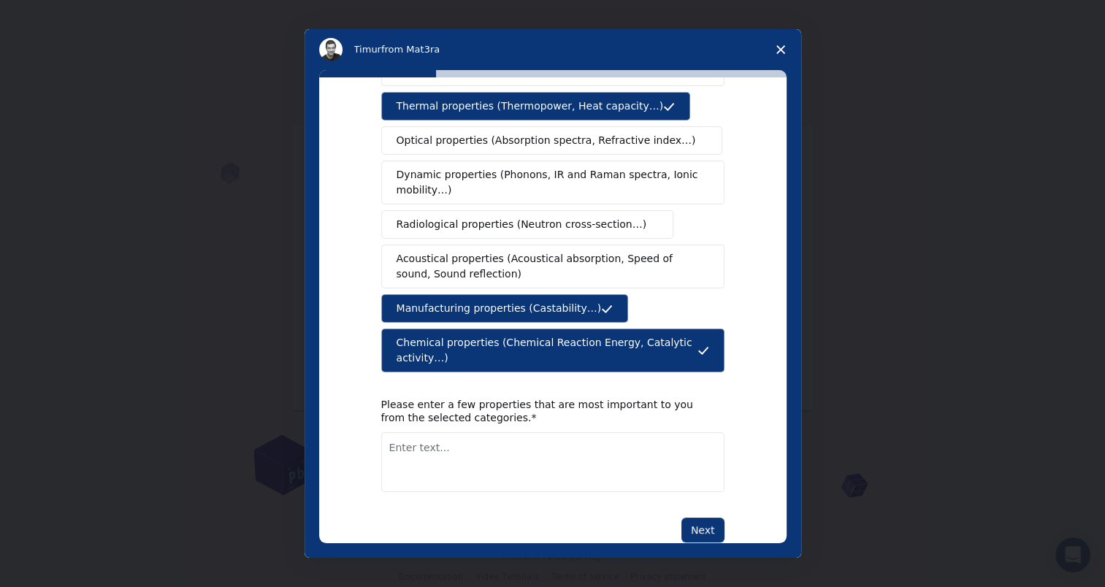
click at [563, 432] on textarea "Enter text..." at bounding box center [552, 462] width 343 height 60
click at [703, 518] on button "Next" at bounding box center [702, 530] width 43 height 25
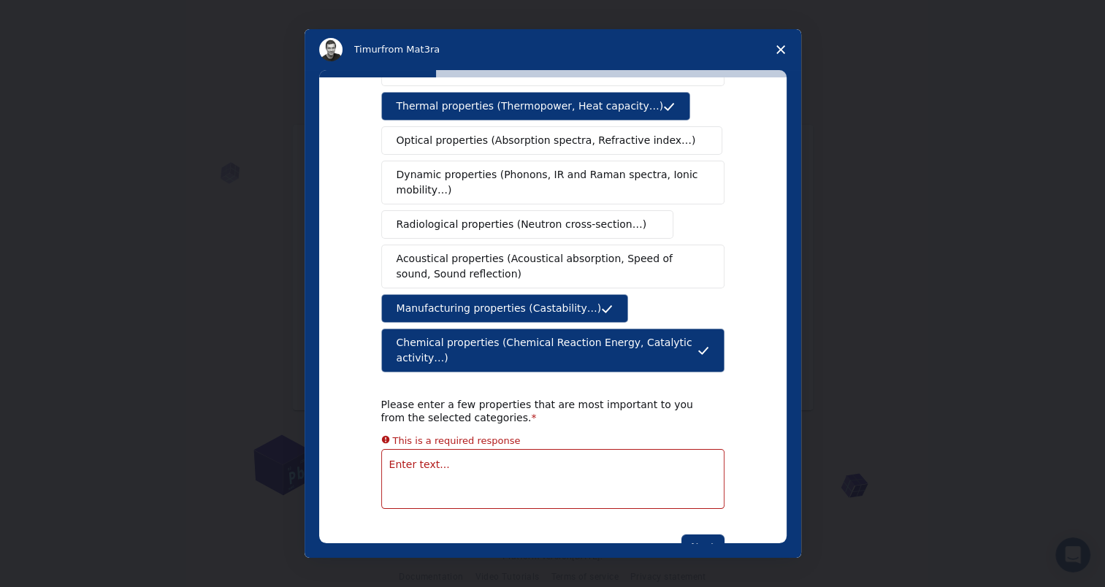
click at [649, 453] on textarea "Enter text..." at bounding box center [552, 479] width 343 height 60
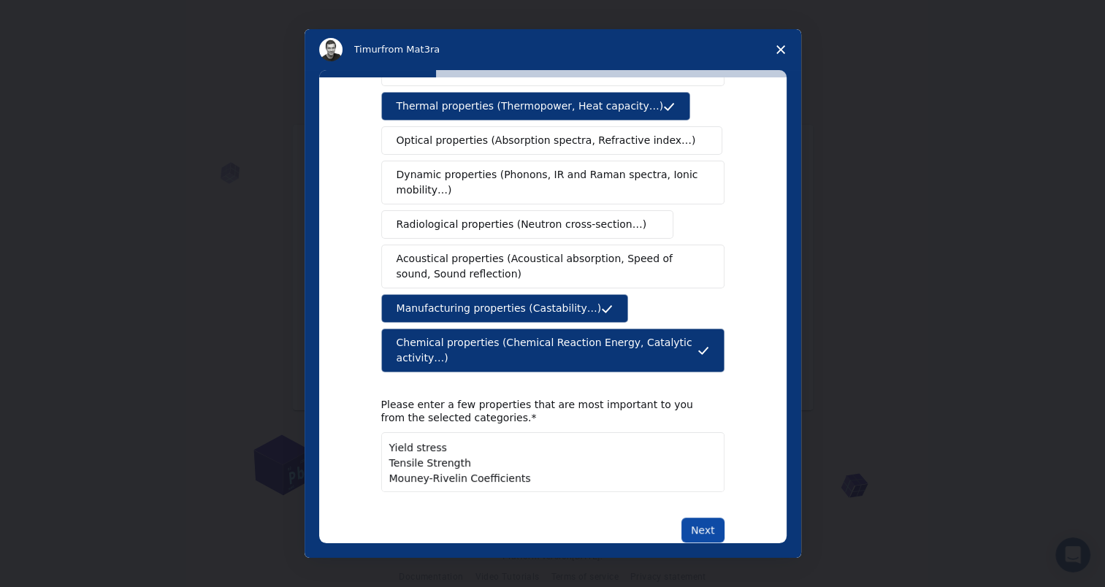
type textarea "Yield stress Tensile Strength Mouney-Rivelin Coefficients"
click at [705, 518] on button "Next" at bounding box center [702, 530] width 43 height 25
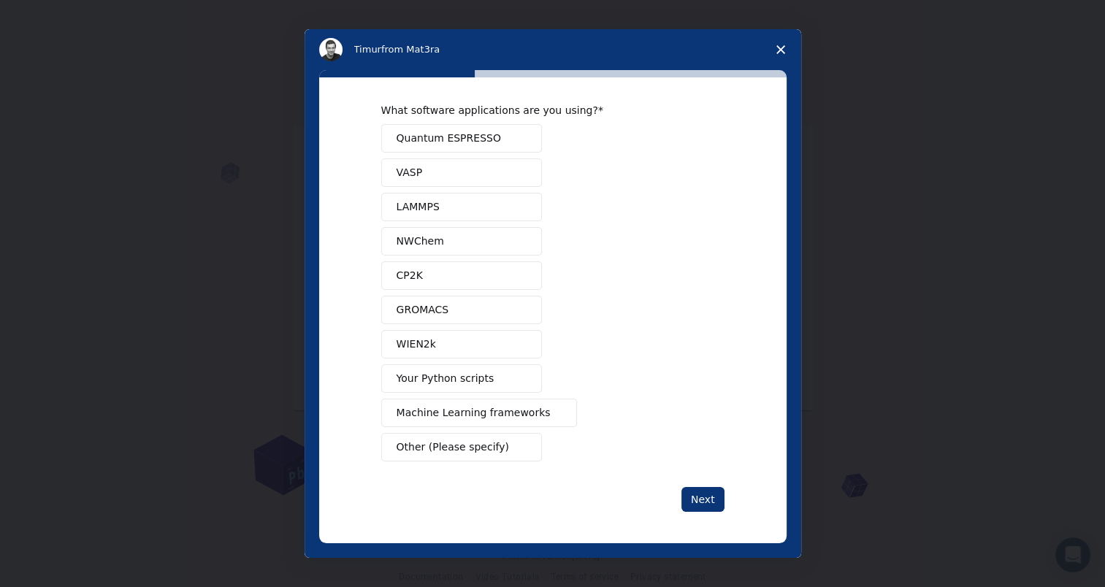
click at [490, 376] on button "Your Python scripts" at bounding box center [461, 378] width 161 height 28
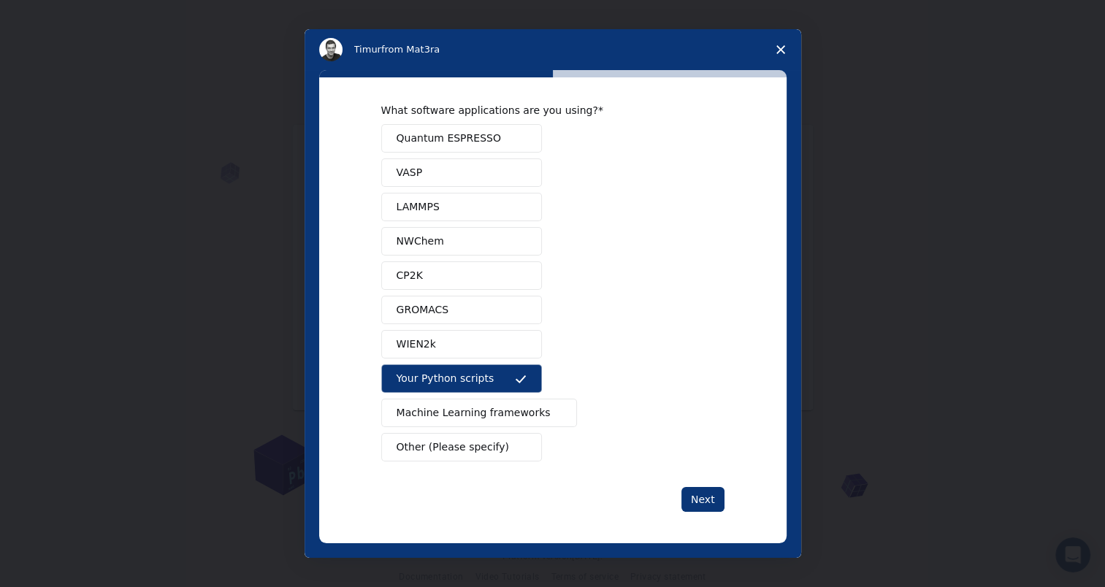
click at [477, 415] on span "Machine Learning frameworks" at bounding box center [473, 412] width 154 height 15
click at [455, 444] on span "Other (Please specify)" at bounding box center [452, 447] width 112 height 15
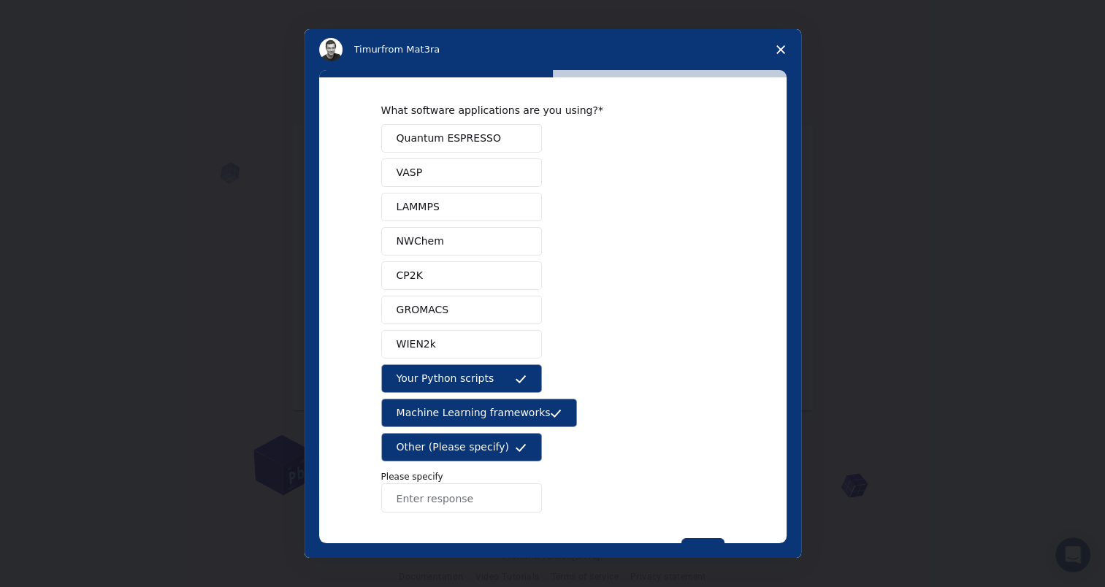
click at [458, 496] on input "Enter response" at bounding box center [461, 497] width 161 height 29
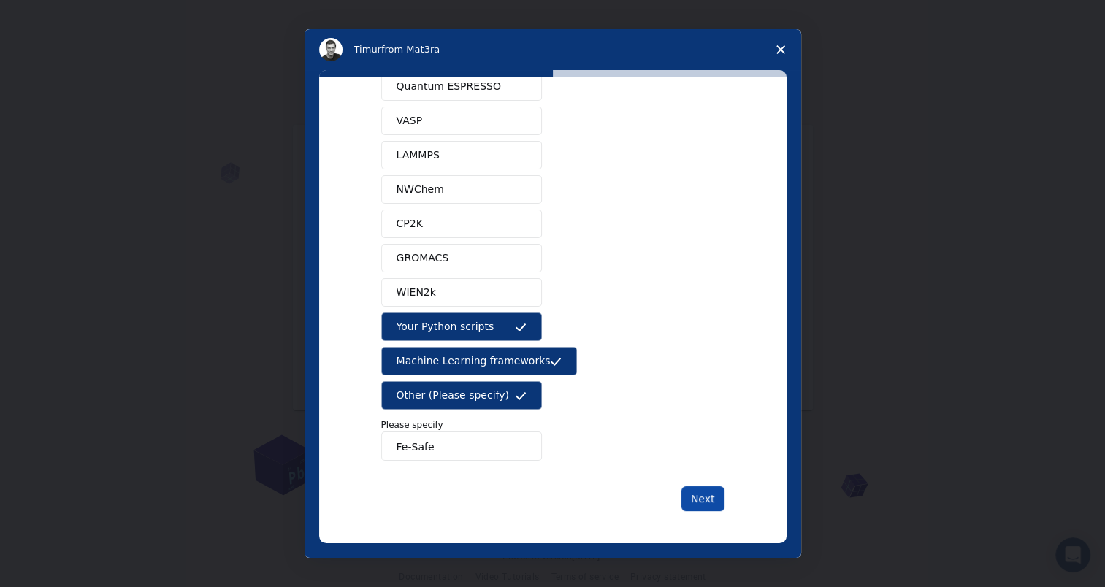
type input "Fe-Safe"
click at [688, 491] on button "Next" at bounding box center [702, 498] width 43 height 25
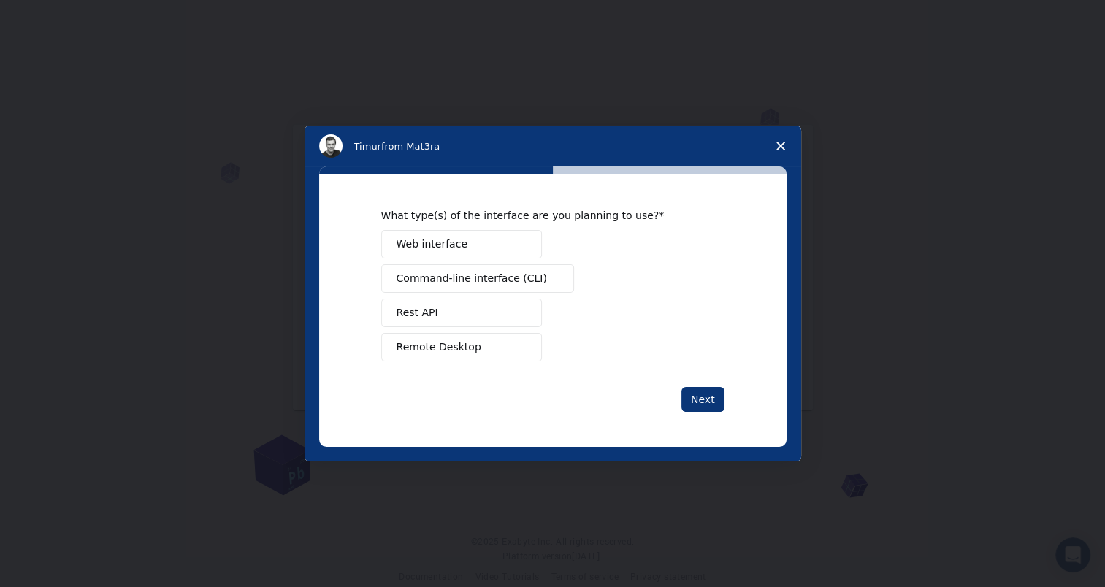
click at [502, 242] on button "Web interface" at bounding box center [461, 244] width 161 height 28
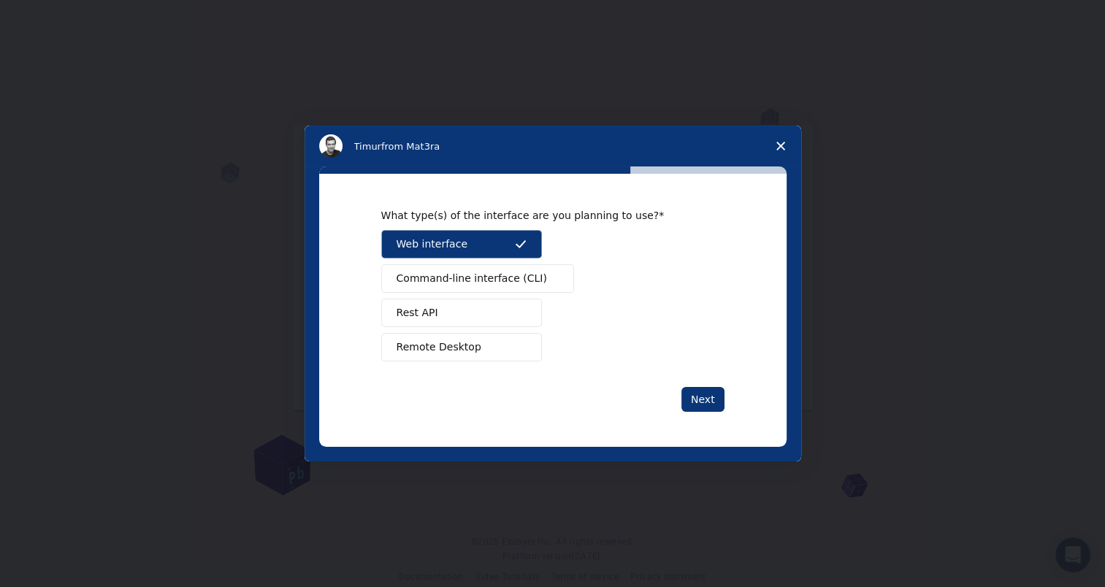
click at [482, 342] on button "Remote Desktop" at bounding box center [461, 347] width 161 height 28
click at [483, 345] on button "Remote Desktop" at bounding box center [461, 347] width 161 height 28
click at [711, 402] on button "Next" at bounding box center [702, 399] width 43 height 25
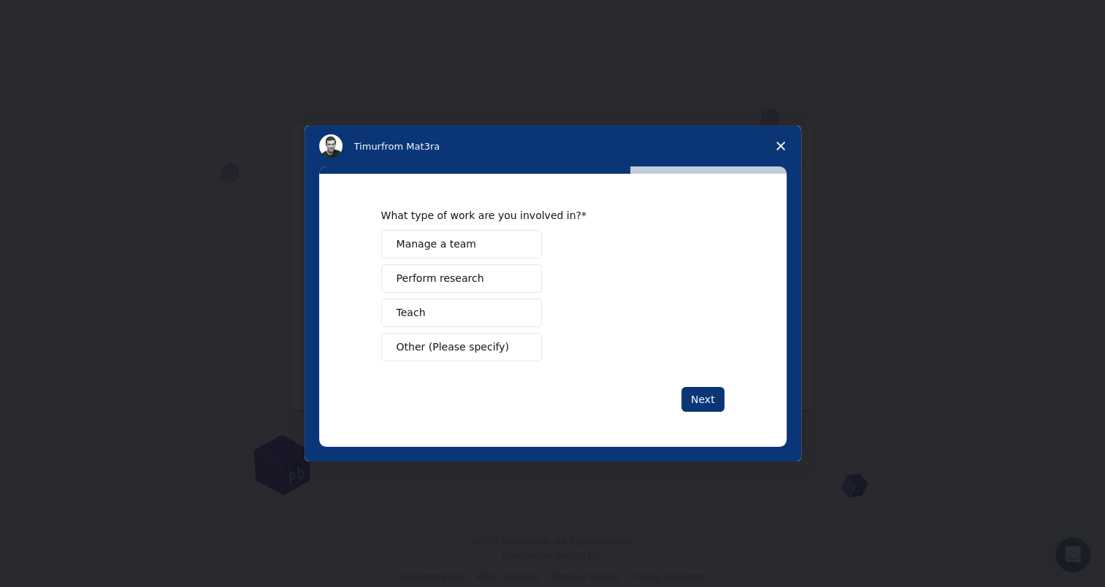
click at [456, 249] on span "Manage a team" at bounding box center [436, 244] width 80 height 15
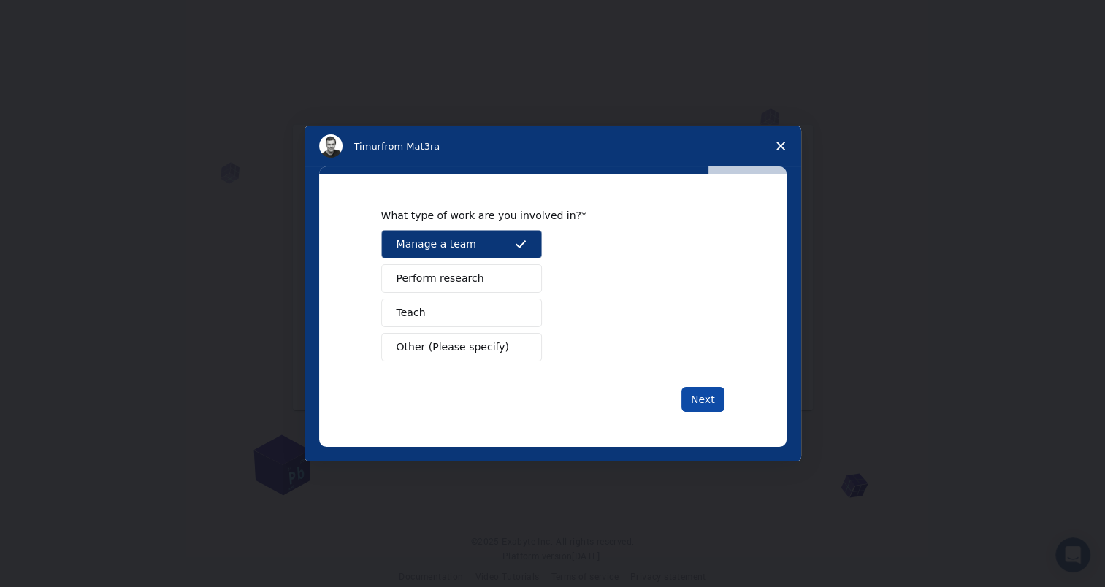
click at [701, 397] on button "Next" at bounding box center [702, 399] width 43 height 25
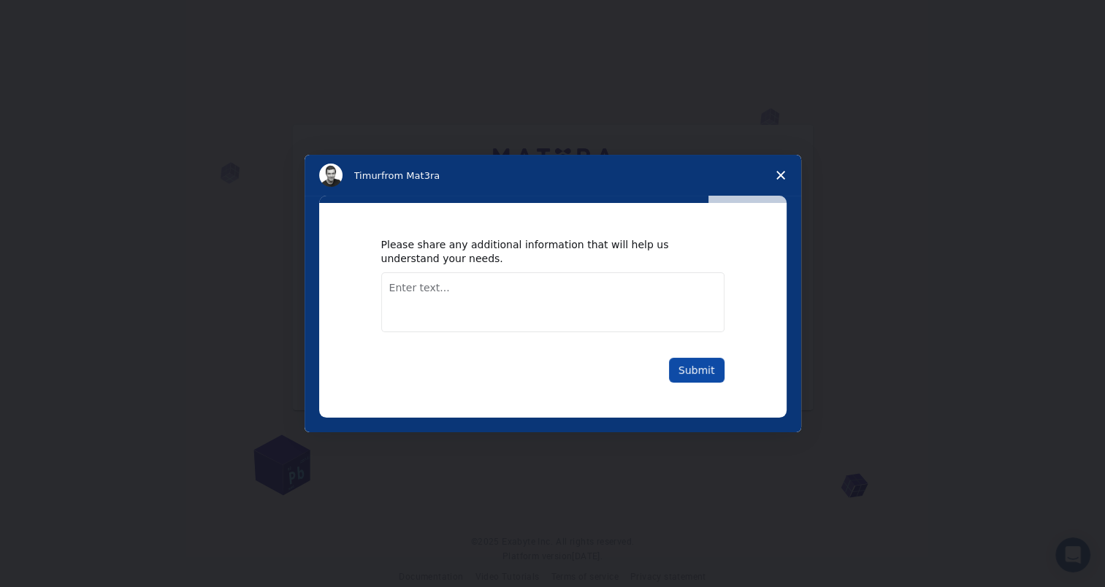
click at [707, 366] on button "Submit" at bounding box center [696, 370] width 55 height 25
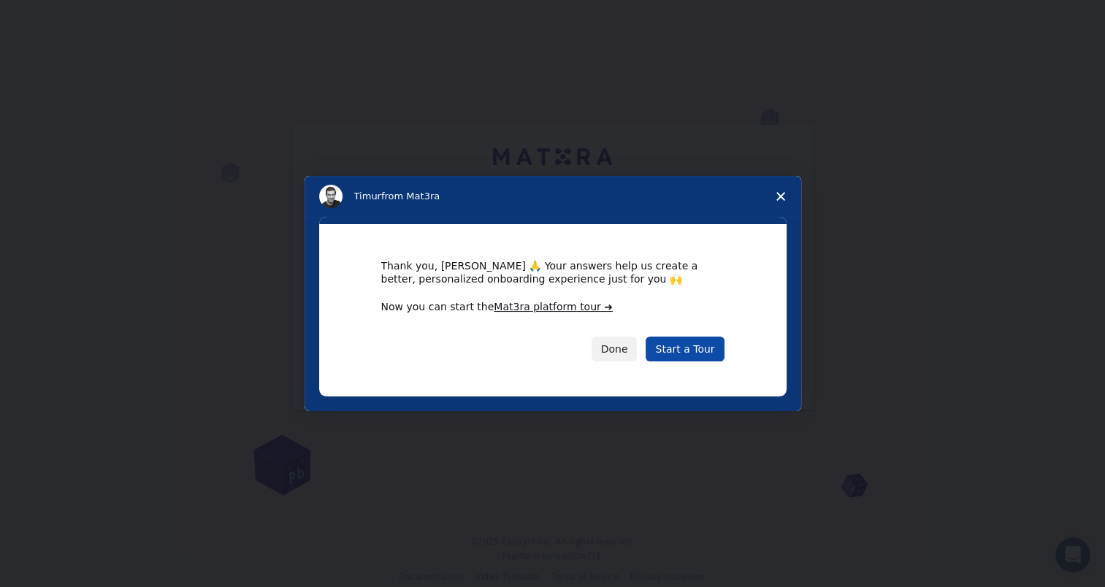
click at [672, 344] on link "Start a Tour" at bounding box center [684, 349] width 78 height 25
